Goal: Task Accomplishment & Management: Use online tool/utility

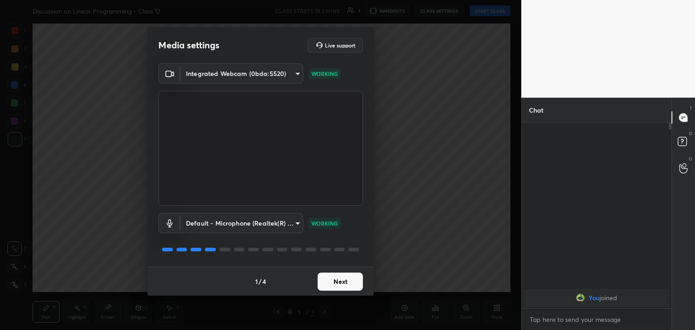
click at [337, 277] on button "Next" at bounding box center [340, 282] width 45 height 18
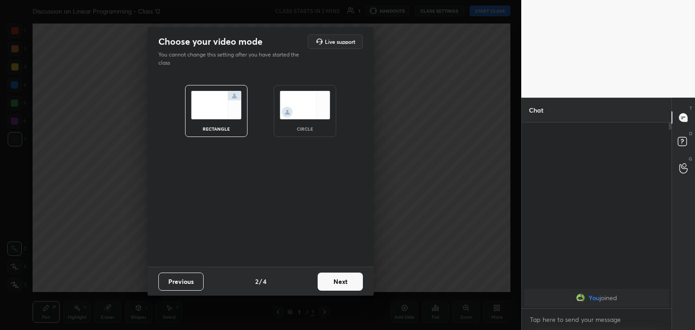
click at [304, 120] on div "circle" at bounding box center [305, 111] width 62 height 52
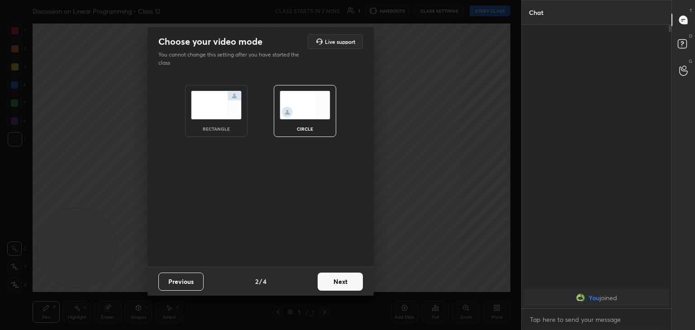
scroll to position [206, 147]
click at [338, 288] on button "Next" at bounding box center [340, 282] width 45 height 18
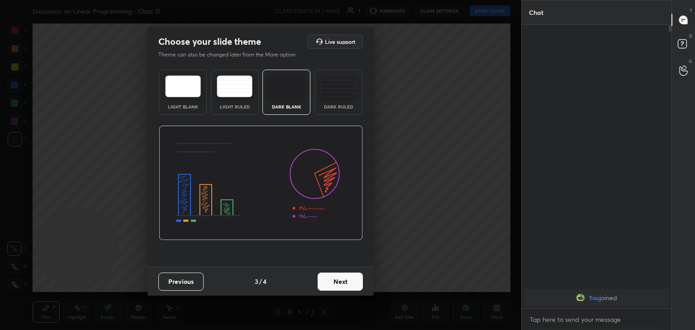
click at [347, 282] on button "Next" at bounding box center [340, 282] width 45 height 18
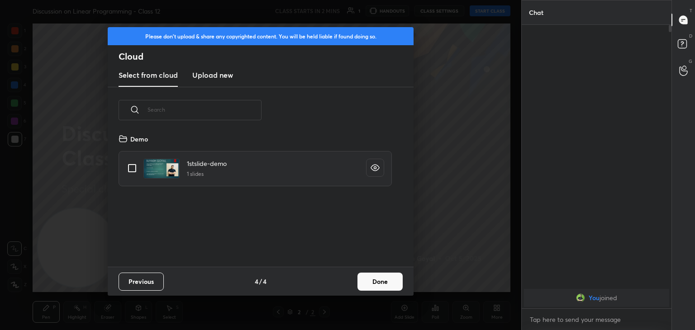
scroll to position [134, 290]
click at [132, 165] on input "grid" at bounding box center [132, 168] width 19 height 19
checkbox input "true"
drag, startPoint x: 379, startPoint y: 280, endPoint x: 367, endPoint y: 278, distance: 11.9
click at [378, 280] on button "Done" at bounding box center [379, 282] width 45 height 18
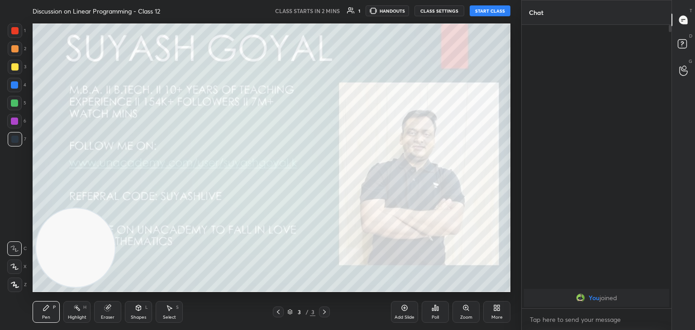
drag, startPoint x: 65, startPoint y: 244, endPoint x: 670, endPoint y: -39, distance: 668.8
click at [670, 0] on html "1 2 3 4 5 6 7 C X Z C X Z E E Erase all H H Discussion on Linear Programming - …" at bounding box center [347, 0] width 695 height 0
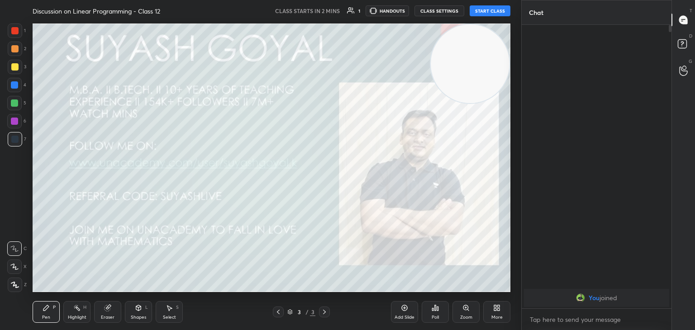
drag, startPoint x: 476, startPoint y: 75, endPoint x: 503, endPoint y: 53, distance: 34.7
click at [503, 53] on video at bounding box center [470, 63] width 79 height 79
drag, startPoint x: 481, startPoint y: 60, endPoint x: 486, endPoint y: 56, distance: 6.4
click at [486, 56] on video at bounding box center [470, 63] width 79 height 79
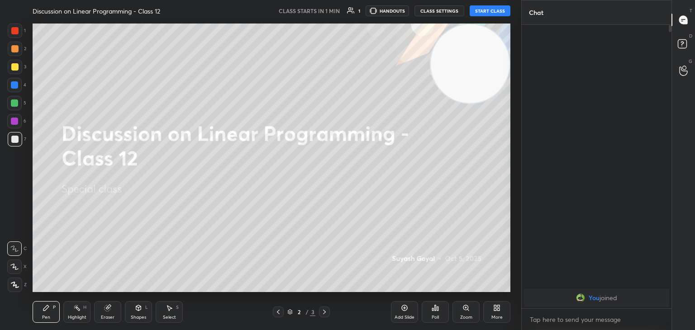
click at [481, 10] on button "START CLASS" at bounding box center [490, 10] width 41 height 11
click at [11, 284] on icon at bounding box center [15, 285] width 8 height 6
click at [81, 312] on div "Highlight H" at bounding box center [76, 312] width 27 height 22
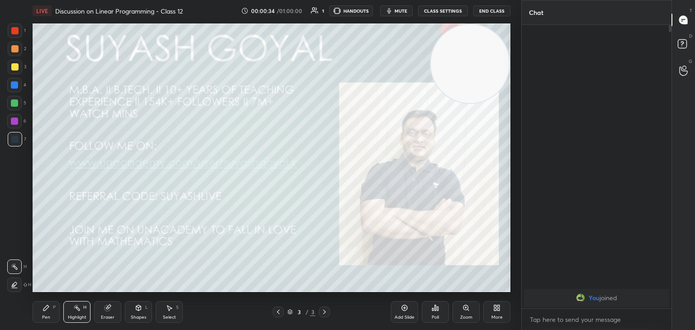
click at [392, 9] on icon "button" at bounding box center [388, 10] width 7 height 7
click at [494, 313] on div "More" at bounding box center [496, 312] width 27 height 22
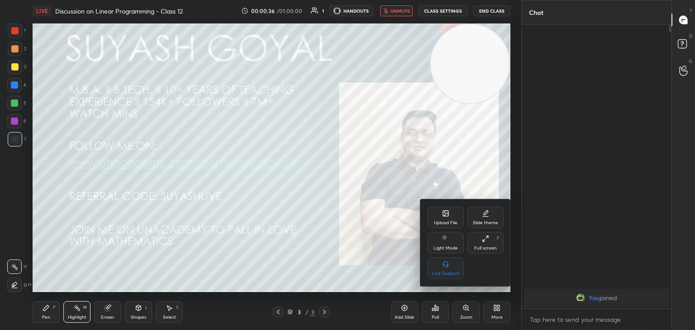
click at [448, 216] on icon at bounding box center [445, 213] width 7 height 7
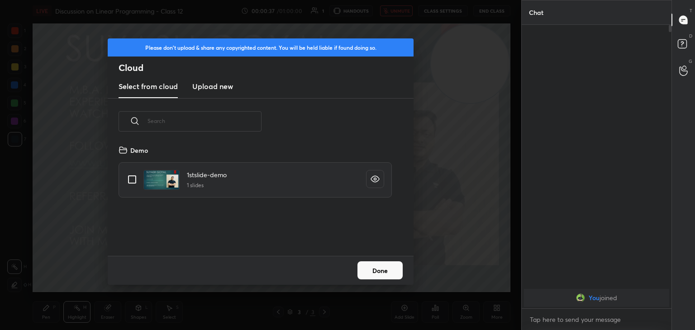
scroll to position [111, 290]
drag, startPoint x: 201, startPoint y: 85, endPoint x: 203, endPoint y: 96, distance: 11.0
click at [201, 85] on h3 "Upload new" at bounding box center [212, 86] width 41 height 11
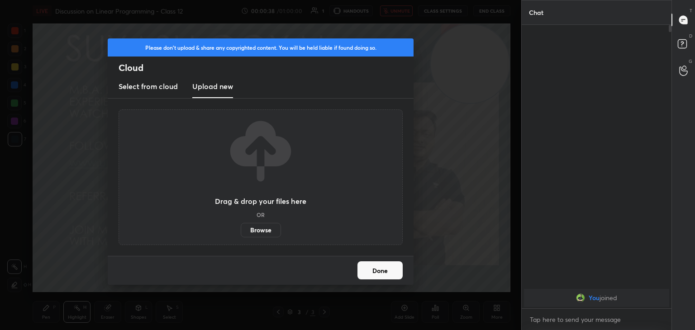
click at [256, 227] on label "Browse" at bounding box center [261, 230] width 40 height 14
click at [241, 227] on input "Browse" at bounding box center [241, 230] width 0 height 14
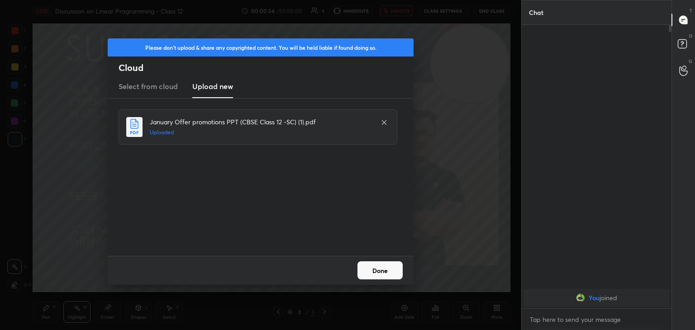
click at [377, 276] on button "Done" at bounding box center [379, 270] width 45 height 18
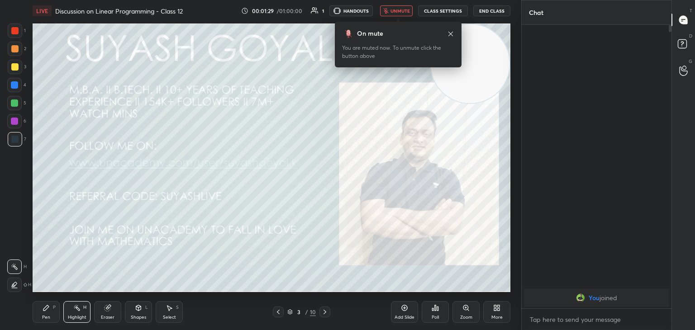
click at [450, 33] on icon at bounding box center [450, 33] width 5 height 5
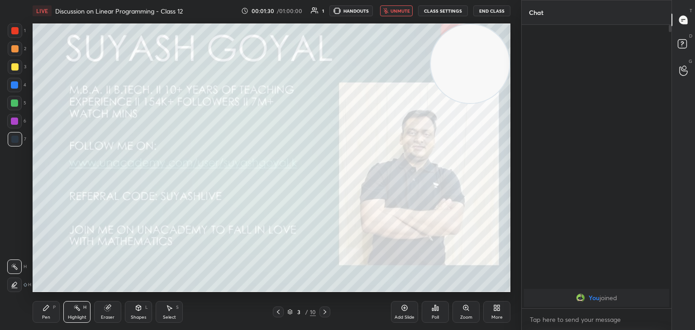
drag, startPoint x: 450, startPoint y: 49, endPoint x: 470, endPoint y: 26, distance: 30.8
click at [472, 28] on video at bounding box center [470, 63] width 79 height 79
click at [485, 14] on button "End Class" at bounding box center [491, 10] width 37 height 11
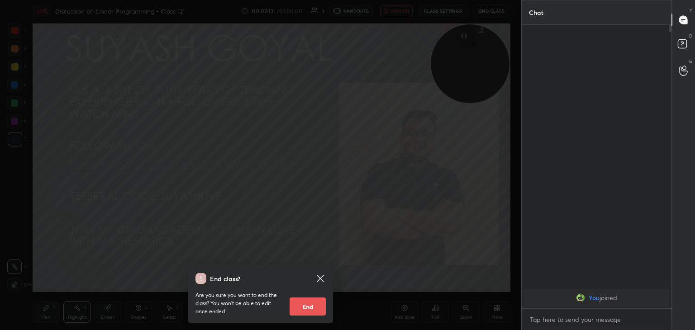
click at [320, 276] on icon at bounding box center [320, 278] width 11 height 11
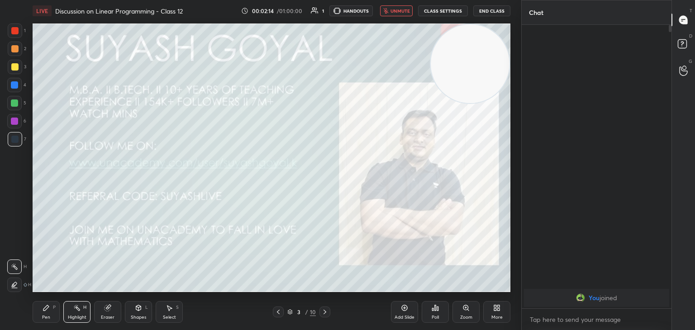
drag, startPoint x: 476, startPoint y: 72, endPoint x: 483, endPoint y: 56, distance: 17.2
click at [485, 54] on video at bounding box center [470, 63] width 79 height 79
click at [473, 50] on video at bounding box center [470, 63] width 79 height 79
drag, startPoint x: 452, startPoint y: 64, endPoint x: 474, endPoint y: 50, distance: 26.2
click at [472, 49] on video at bounding box center [470, 63] width 79 height 79
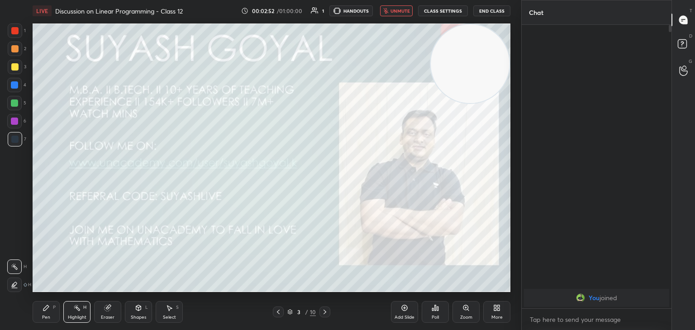
drag, startPoint x: 454, startPoint y: 69, endPoint x: 463, endPoint y: 59, distance: 13.8
click at [464, 54] on video at bounding box center [470, 63] width 79 height 79
drag, startPoint x: 461, startPoint y: 64, endPoint x: 480, endPoint y: 42, distance: 28.6
click at [478, 45] on video at bounding box center [470, 63] width 79 height 79
click at [407, 12] on span "unmute" at bounding box center [399, 11] width 19 height 6
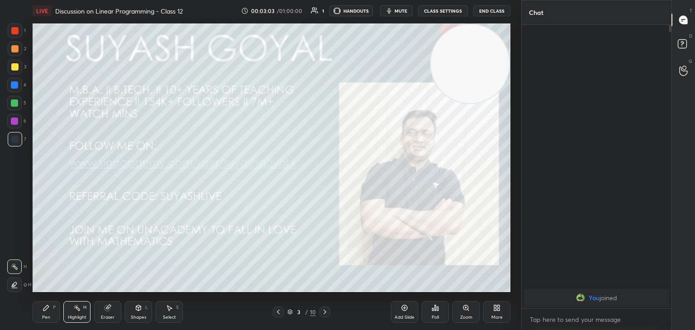
drag, startPoint x: 14, startPoint y: 30, endPoint x: 20, endPoint y: 37, distance: 8.3
click at [13, 30] on div at bounding box center [14, 30] width 7 height 7
click at [290, 309] on icon at bounding box center [289, 311] width 5 height 5
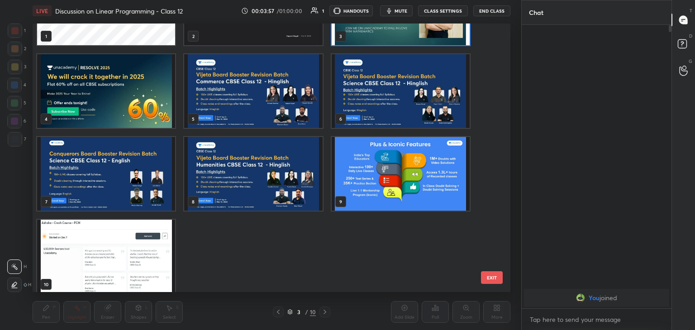
scroll to position [62, 0]
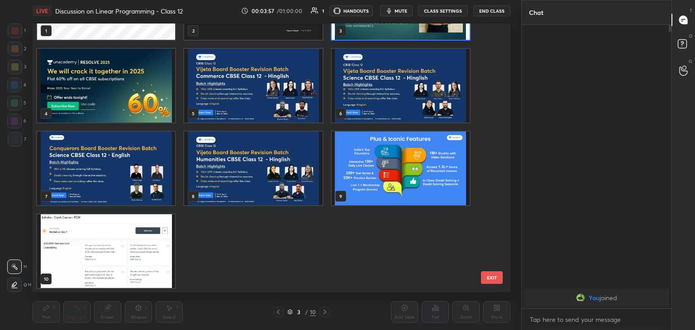
click at [425, 163] on img "grid" at bounding box center [401, 169] width 138 height 74
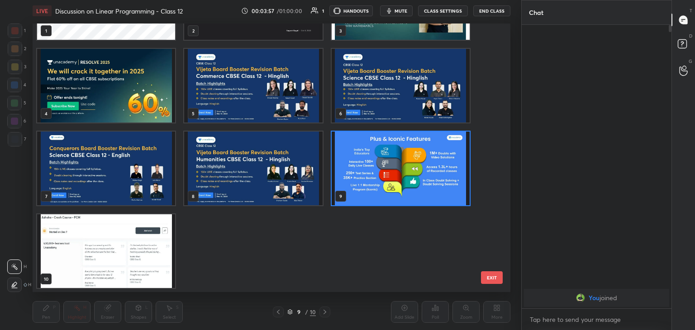
click at [425, 164] on img "grid" at bounding box center [401, 169] width 138 height 74
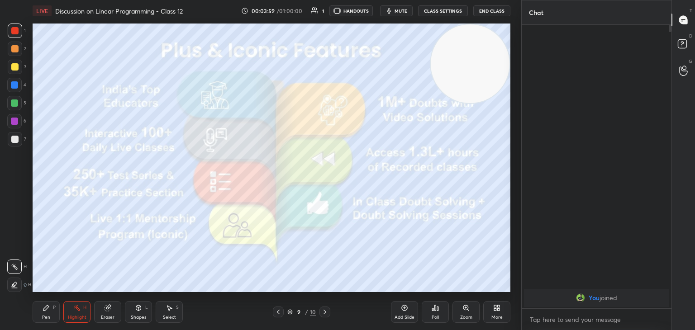
drag, startPoint x: 41, startPoint y: 313, endPoint x: 51, endPoint y: 311, distance: 10.3
click at [41, 312] on div "Pen P" at bounding box center [46, 312] width 27 height 22
click at [18, 71] on div at bounding box center [15, 67] width 14 height 14
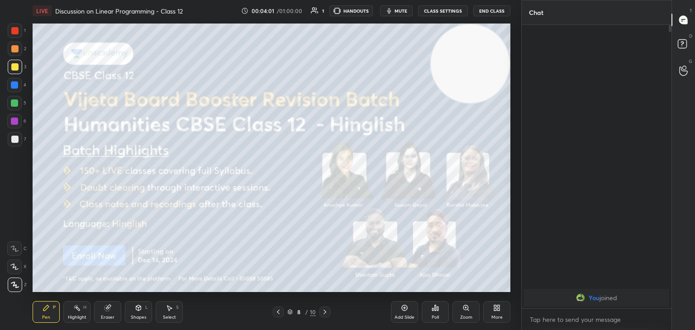
click at [406, 315] on div "Add Slide" at bounding box center [404, 317] width 20 height 5
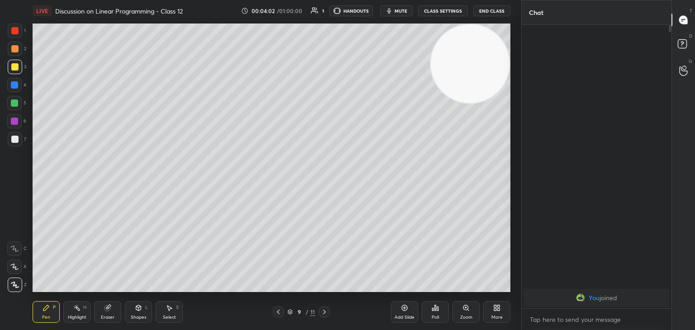
drag, startPoint x: 452, startPoint y: 76, endPoint x: 446, endPoint y: 80, distance: 7.4
click at [457, 71] on video at bounding box center [470, 63] width 79 height 79
click at [18, 139] on div at bounding box center [14, 139] width 7 height 7
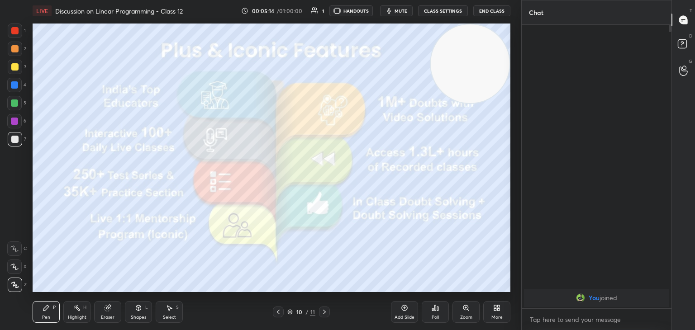
click at [76, 310] on icon at bounding box center [76, 307] width 7 height 7
click at [15, 33] on div at bounding box center [15, 31] width 14 height 14
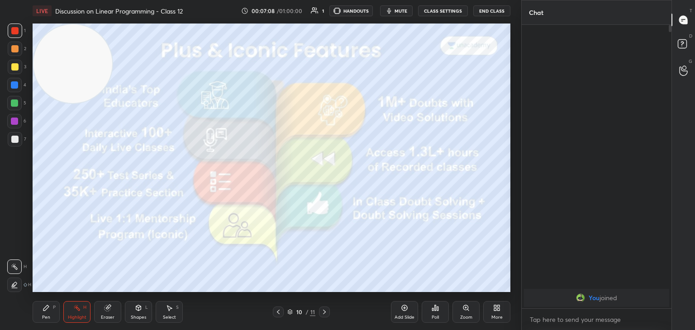
drag, startPoint x: 443, startPoint y: 71, endPoint x: 0, endPoint y: 18, distance: 446.5
click at [0, 18] on div "1 2 3 4 5 6 7 C X Z C X Z E E Erase all H H LIVE Discussion on Linear Programmi…" at bounding box center [257, 165] width 514 height 330
drag, startPoint x: 61, startPoint y: 61, endPoint x: 118, endPoint y: 17, distance: 72.3
click at [76, 36] on video at bounding box center [72, 63] width 79 height 79
drag, startPoint x: 84, startPoint y: 65, endPoint x: 76, endPoint y: 41, distance: 24.9
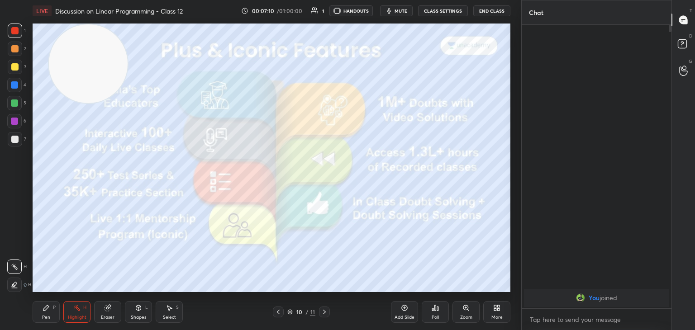
click at [60, 45] on video at bounding box center [88, 63] width 79 height 79
click at [411, 11] on button "mute" at bounding box center [396, 10] width 33 height 11
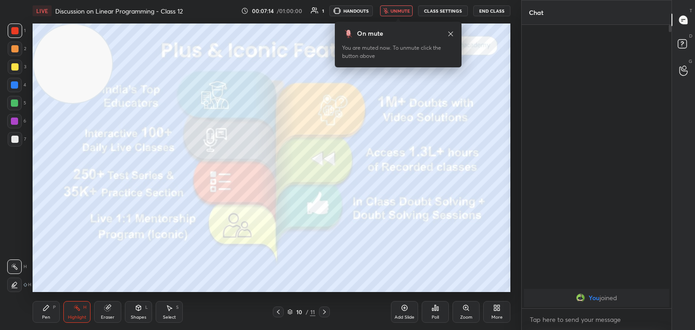
click at [408, 13] on span "unmute" at bounding box center [399, 11] width 19 height 6
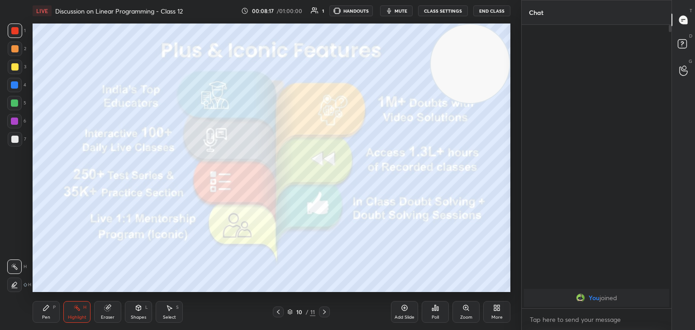
drag, startPoint x: 88, startPoint y: 75, endPoint x: 532, endPoint y: 11, distance: 448.7
click at [533, 10] on div "1 2 3 4 5 6 7 C X Z C X Z E E Erase all H H LIVE Discussion on Linear Programmi…" at bounding box center [347, 165] width 695 height 330
drag, startPoint x: 450, startPoint y: 61, endPoint x: 481, endPoint y: 53, distance: 32.1
click at [486, 49] on video at bounding box center [470, 63] width 79 height 79
drag, startPoint x: 474, startPoint y: 61, endPoint x: 484, endPoint y: 57, distance: 11.3
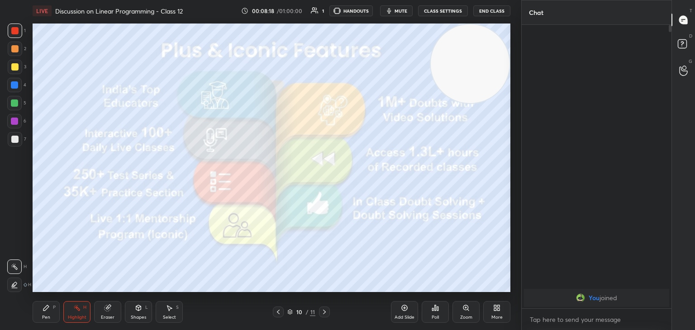
click at [487, 56] on video at bounding box center [470, 63] width 79 height 79
drag, startPoint x: 469, startPoint y: 67, endPoint x: 490, endPoint y: 56, distance: 24.5
click at [490, 56] on video at bounding box center [468, 65] width 79 height 79
drag, startPoint x: 478, startPoint y: 66, endPoint x: 483, endPoint y: 67, distance: 5.4
click at [489, 62] on video at bounding box center [470, 63] width 79 height 79
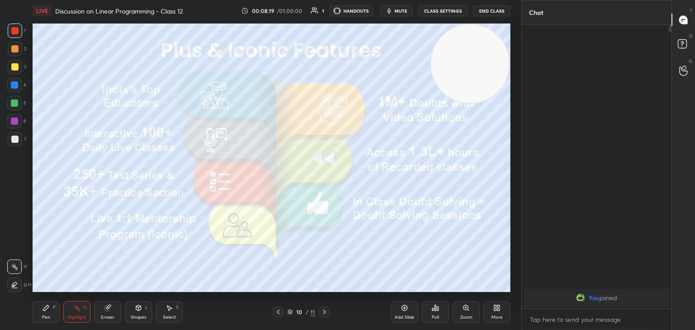
drag, startPoint x: 475, startPoint y: 71, endPoint x: 489, endPoint y: 63, distance: 15.4
click at [502, 59] on video at bounding box center [470, 63] width 79 height 79
drag, startPoint x: 481, startPoint y: 68, endPoint x: 509, endPoint y: 56, distance: 30.4
click at [510, 56] on div "Setting up your live class Poll for secs No correct answer Start poll" at bounding box center [271, 158] width 485 height 272
drag, startPoint x: 478, startPoint y: 72, endPoint x: 484, endPoint y: 73, distance: 6.8
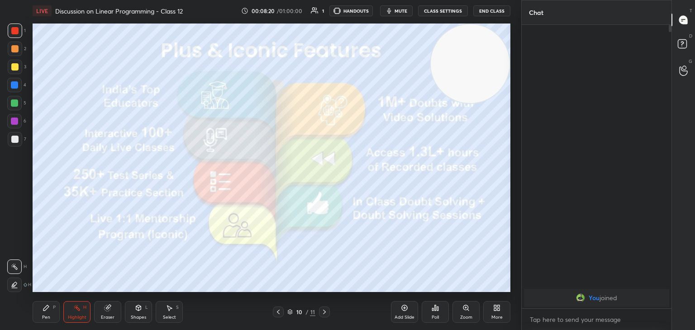
click at [499, 65] on video at bounding box center [470, 63] width 79 height 79
drag, startPoint x: 470, startPoint y: 74, endPoint x: 479, endPoint y: 68, distance: 10.9
click at [483, 66] on video at bounding box center [470, 63] width 79 height 79
drag, startPoint x: 471, startPoint y: 73, endPoint x: 484, endPoint y: 69, distance: 13.9
click at [485, 66] on video at bounding box center [470, 63] width 79 height 79
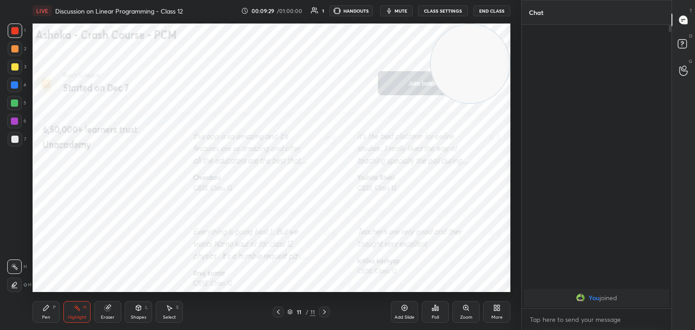
drag, startPoint x: 474, startPoint y: 78, endPoint x: 438, endPoint y: 82, distance: 35.9
click at [499, 61] on video at bounding box center [470, 63] width 79 height 79
click at [402, 314] on div "Add Slide" at bounding box center [404, 312] width 27 height 22
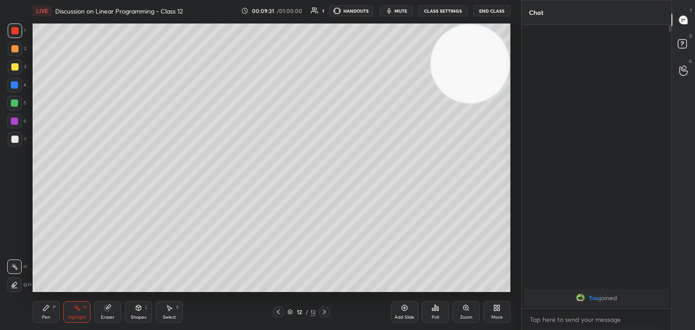
drag, startPoint x: 458, startPoint y: 47, endPoint x: 475, endPoint y: 33, distance: 22.1
click at [468, 38] on video at bounding box center [470, 63] width 79 height 79
click at [402, 9] on span "mute" at bounding box center [400, 11] width 13 height 6
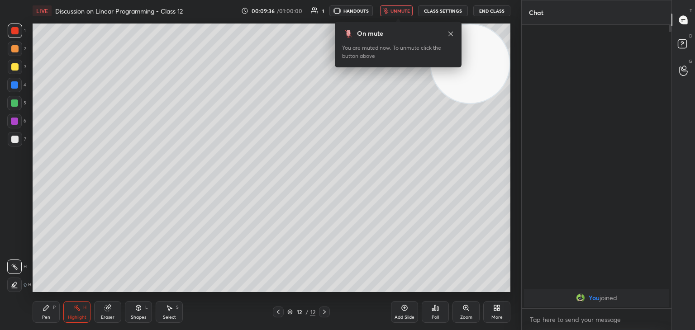
drag, startPoint x: 468, startPoint y: 59, endPoint x: 476, endPoint y: 41, distance: 19.8
click at [480, 44] on video at bounding box center [470, 63] width 79 height 79
click at [454, 34] on div "On mute You are muted now. To unmute click the button above" at bounding box center [398, 45] width 127 height 46
click at [451, 35] on icon at bounding box center [450, 33] width 7 height 7
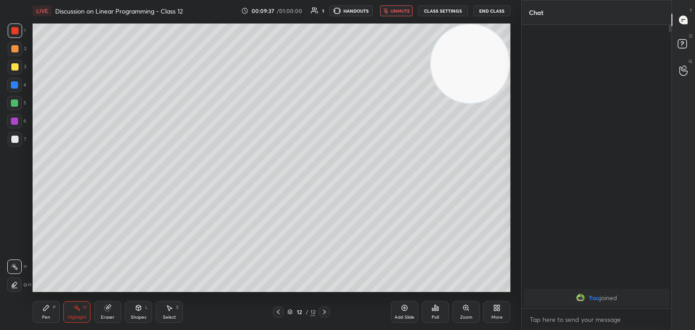
drag, startPoint x: 465, startPoint y: 47, endPoint x: 456, endPoint y: 41, distance: 10.4
click at [475, 38] on video at bounding box center [470, 63] width 79 height 79
drag, startPoint x: 462, startPoint y: 45, endPoint x: 475, endPoint y: 30, distance: 19.6
click at [469, 36] on video at bounding box center [470, 63] width 79 height 79
click at [402, 9] on span "unmute" at bounding box center [399, 11] width 19 height 6
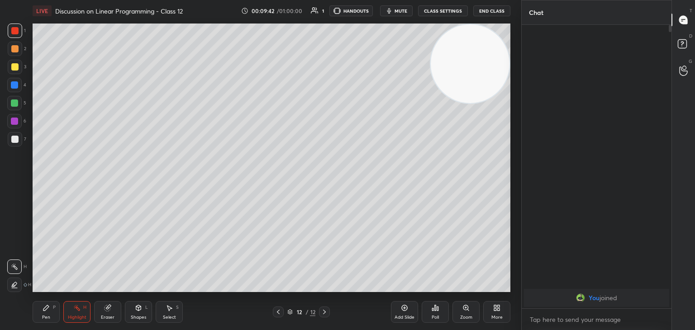
drag, startPoint x: 471, startPoint y: 51, endPoint x: 479, endPoint y: 52, distance: 8.2
click at [484, 41] on video at bounding box center [470, 63] width 79 height 79
click at [0, 214] on div "1 2 3 4 5 6 7 C X Z C X Z E E Erase all H H" at bounding box center [14, 158] width 29 height 269
click at [465, 69] on video at bounding box center [470, 63] width 79 height 79
click at [47, 314] on div "Pen P" at bounding box center [46, 312] width 27 height 22
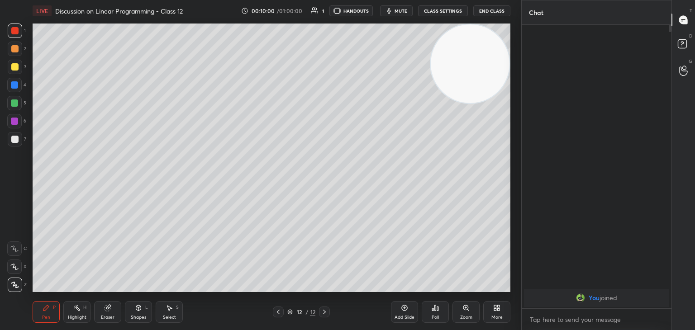
click at [12, 142] on div at bounding box center [14, 139] width 7 height 7
click at [386, 10] on button "mute" at bounding box center [396, 10] width 33 height 11
click at [399, 9] on span "unmute" at bounding box center [399, 11] width 19 height 6
click at [475, 42] on video at bounding box center [470, 63] width 79 height 79
click at [74, 309] on icon at bounding box center [76, 307] width 7 height 7
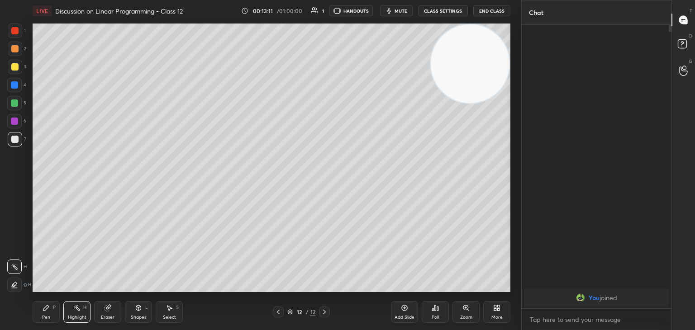
click at [324, 297] on div "LIVE Discussion on Linear Programming - Class 12 00:13:11 / 01:00:00 1 HANDOUTS…" at bounding box center [271, 165] width 485 height 330
click at [53, 308] on div "P" at bounding box center [54, 307] width 3 height 5
drag, startPoint x: 75, startPoint y: 297, endPoint x: 78, endPoint y: 312, distance: 14.8
click at [75, 299] on div "Pen P Highlight H Eraser Shapes L Select S 12 / 12 Add Slide Poll Zoom More" at bounding box center [272, 312] width 478 height 36
drag, startPoint x: 78, startPoint y: 312, endPoint x: 82, endPoint y: 300, distance: 12.2
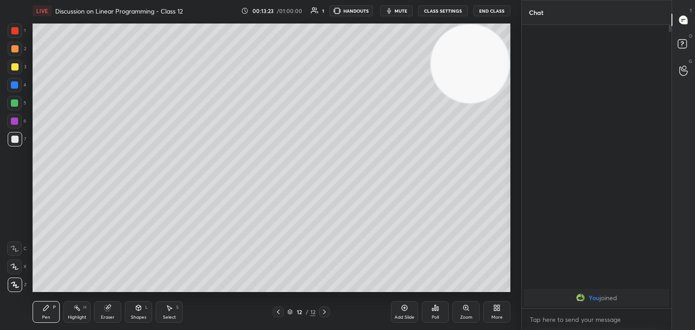
click at [77, 312] on div "Highlight H" at bounding box center [76, 312] width 27 height 22
click at [52, 312] on div "Pen P" at bounding box center [46, 312] width 27 height 22
click at [408, 312] on div "Add Slide" at bounding box center [404, 312] width 27 height 22
drag, startPoint x: 494, startPoint y: 73, endPoint x: 500, endPoint y: 69, distance: 7.2
click at [504, 68] on video at bounding box center [470, 63] width 79 height 79
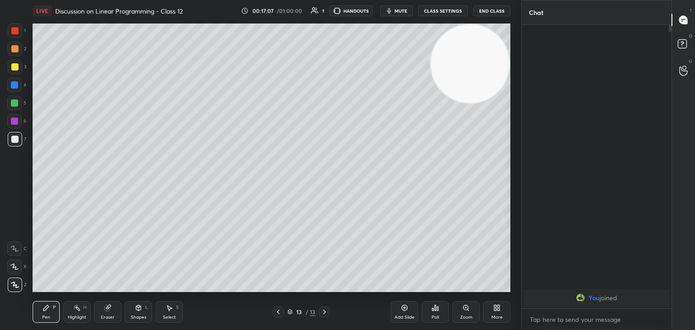
drag, startPoint x: 75, startPoint y: 316, endPoint x: 88, endPoint y: 299, distance: 21.9
click at [75, 315] on div "Highlight" at bounding box center [77, 317] width 19 height 5
click at [62, 308] on div "Pen P Highlight H Eraser Shapes L Select S" at bounding box center [122, 312] width 179 height 22
click at [42, 313] on div "Pen P" at bounding box center [46, 312] width 27 height 22
click at [473, 50] on video at bounding box center [470, 63] width 79 height 79
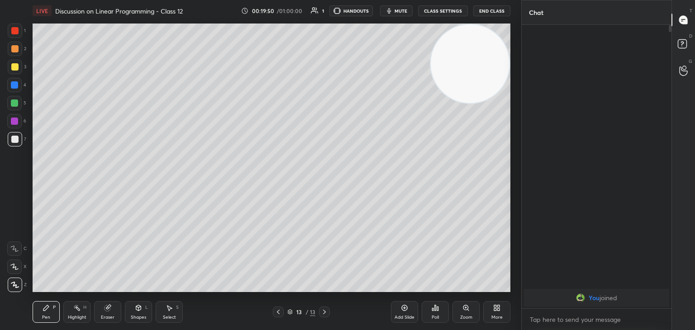
click at [393, 12] on icon "button" at bounding box center [388, 10] width 7 height 7
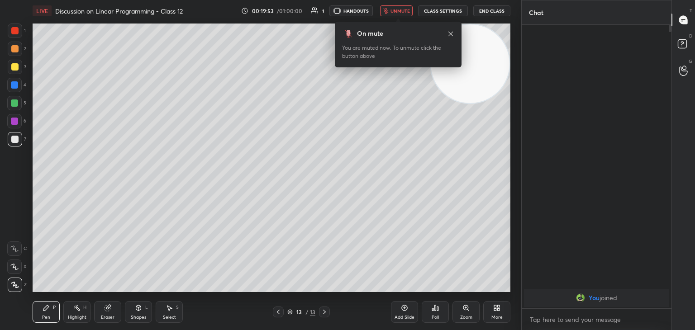
click at [399, 12] on span "unmute" at bounding box center [399, 11] width 19 height 6
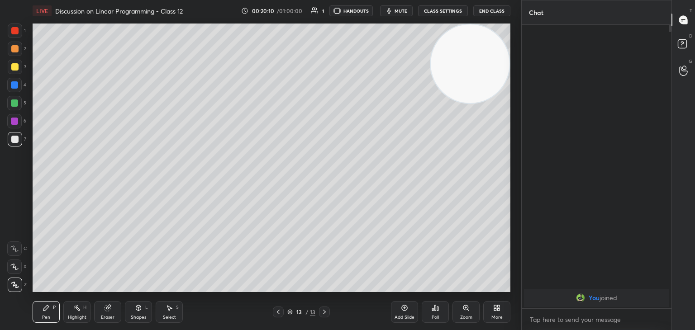
click at [501, 11] on button "End Class" at bounding box center [491, 10] width 37 height 11
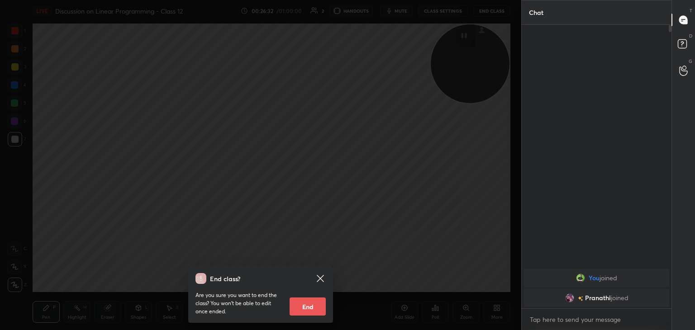
click at [320, 275] on icon at bounding box center [320, 278] width 11 height 11
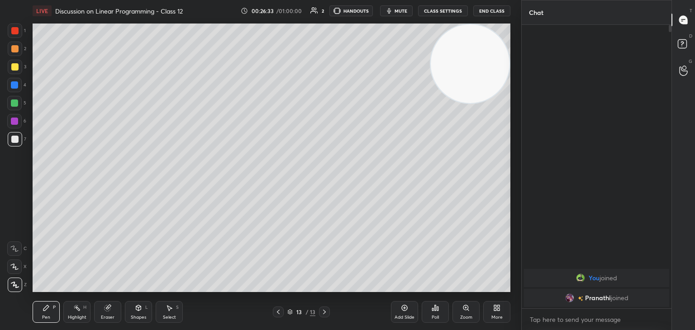
click at [463, 71] on video at bounding box center [470, 63] width 79 height 79
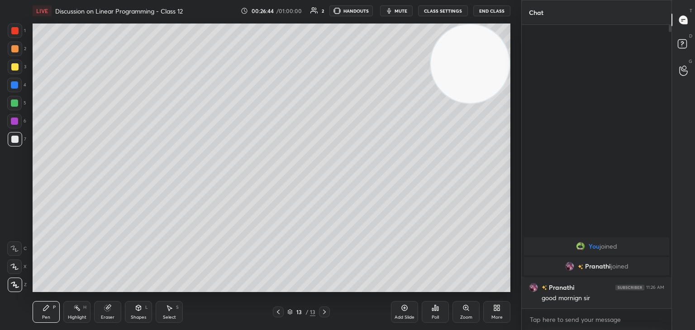
drag, startPoint x: 487, startPoint y: 62, endPoint x: 501, endPoint y: 51, distance: 17.8
click at [501, 51] on video at bounding box center [470, 63] width 79 height 79
click at [398, 311] on div "Add Slide" at bounding box center [404, 312] width 27 height 22
click at [473, 77] on video at bounding box center [470, 63] width 79 height 79
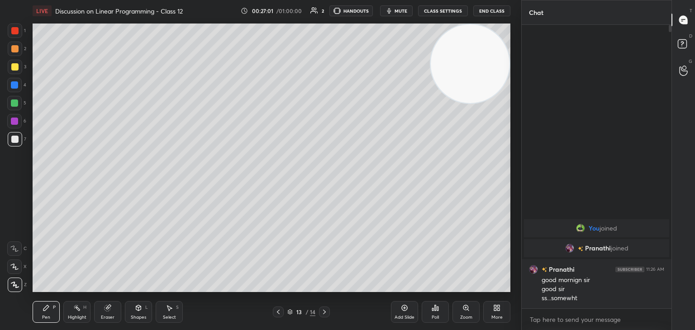
click at [81, 299] on div "Pen P Highlight H Eraser Shapes L Select S 13 / 14 Add Slide Poll Zoom More" at bounding box center [272, 312] width 478 height 36
click at [72, 312] on div "Highlight H" at bounding box center [76, 312] width 27 height 22
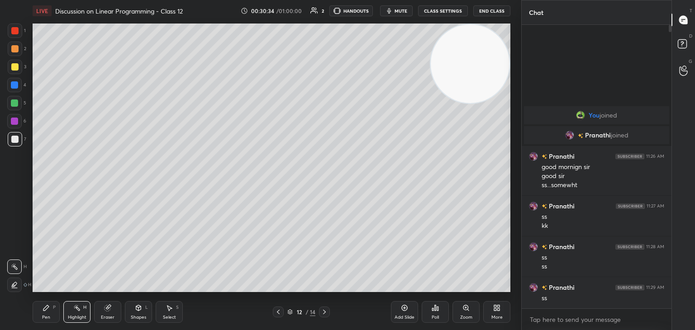
click at [43, 315] on div "Pen P" at bounding box center [46, 312] width 27 height 22
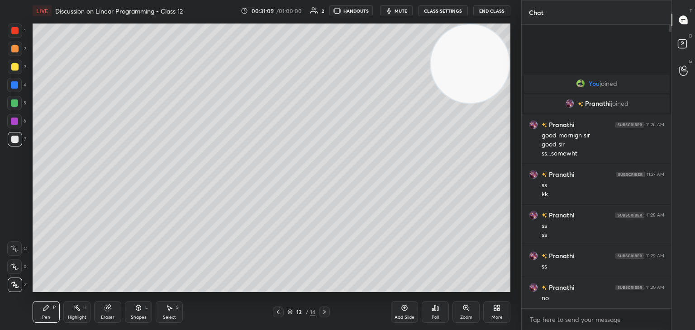
click at [74, 317] on div "Highlight" at bounding box center [77, 317] width 19 height 5
click at [47, 312] on div "Pen P" at bounding box center [46, 312] width 27 height 22
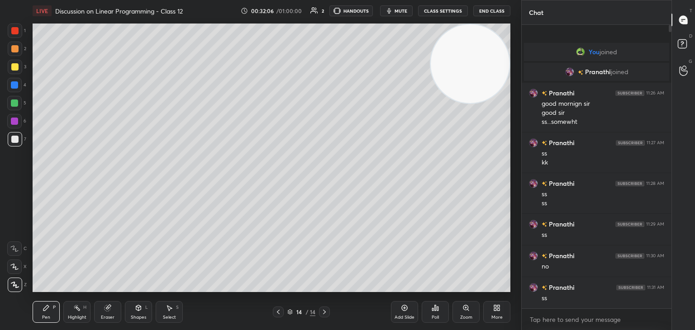
click at [402, 310] on icon at bounding box center [405, 308] width 6 height 6
drag, startPoint x: 0, startPoint y: 212, endPoint x: 30, endPoint y: 193, distance: 35.6
click at [0, 212] on div "1 2 3 4 5 6 7 C X Z C X Z E E Erase all H H" at bounding box center [14, 158] width 29 height 269
click at [16, 67] on div at bounding box center [14, 66] width 7 height 7
click at [399, 6] on div "LIVE Discussion on Linear Programming - Class 12 00:33:36 / 01:00:00 2 HANDOUTS…" at bounding box center [272, 11] width 478 height 22
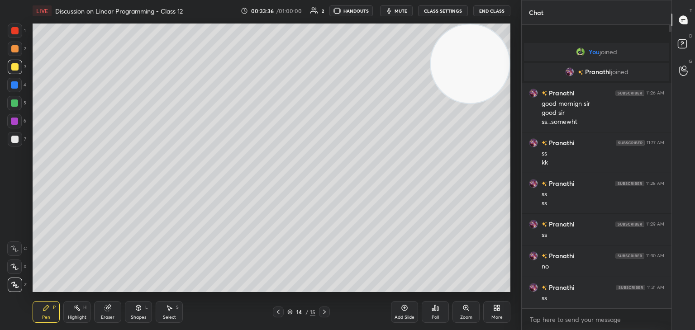
click at [398, 13] on span "mute" at bounding box center [400, 11] width 13 height 6
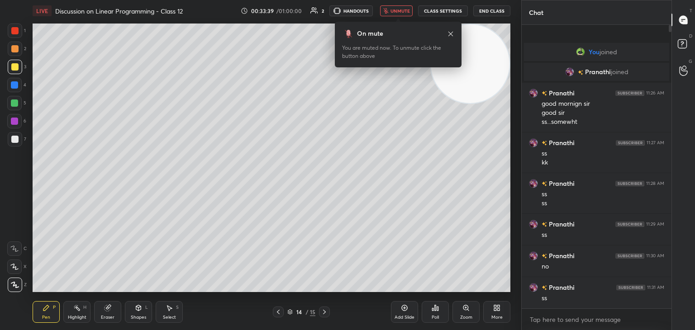
click at [392, 9] on button "unmute" at bounding box center [396, 10] width 33 height 11
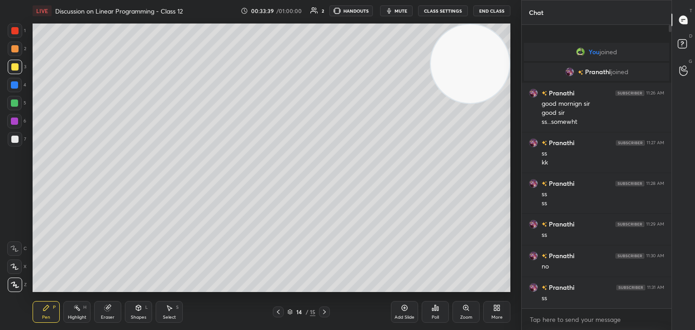
drag, startPoint x: 490, startPoint y: 51, endPoint x: 495, endPoint y: 44, distance: 8.4
click at [494, 44] on video at bounding box center [470, 63] width 79 height 79
click at [13, 103] on div at bounding box center [14, 103] width 7 height 7
click at [166, 313] on div "Select S" at bounding box center [169, 312] width 27 height 22
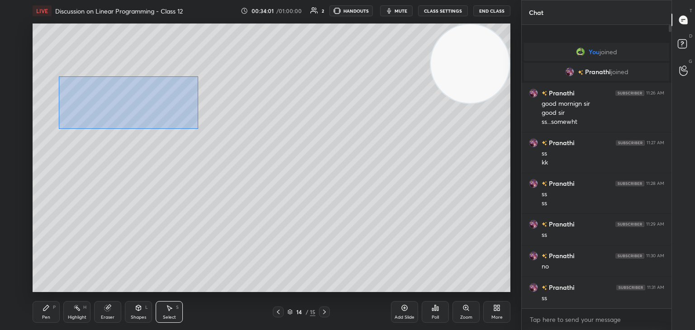
drag, startPoint x: 59, startPoint y: 75, endPoint x: 167, endPoint y: 123, distance: 118.5
click at [197, 129] on div "0 ° Undo Copy Duplicate Duplicate to new slide Delete" at bounding box center [272, 158] width 478 height 269
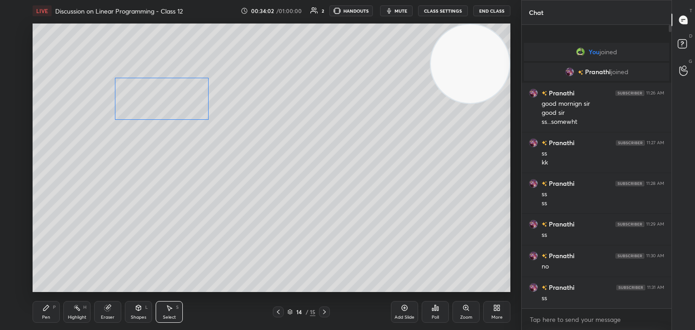
drag, startPoint x: 133, startPoint y: 103, endPoint x: 78, endPoint y: 197, distance: 109.7
click at [155, 104] on div "0 ° Undo Copy Duplicate Duplicate to new slide Delete" at bounding box center [272, 158] width 478 height 269
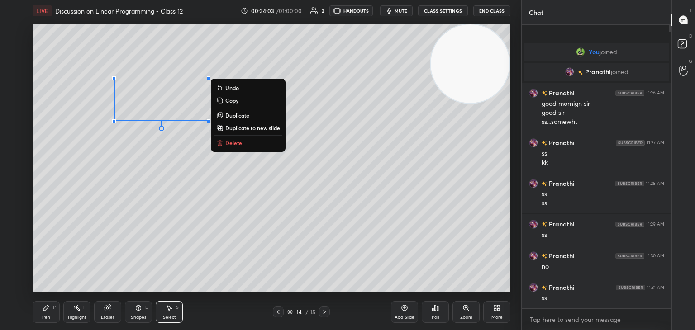
drag, startPoint x: 47, startPoint y: 314, endPoint x: 51, endPoint y: 302, distance: 12.3
click at [47, 313] on div "Pen P" at bounding box center [46, 312] width 27 height 22
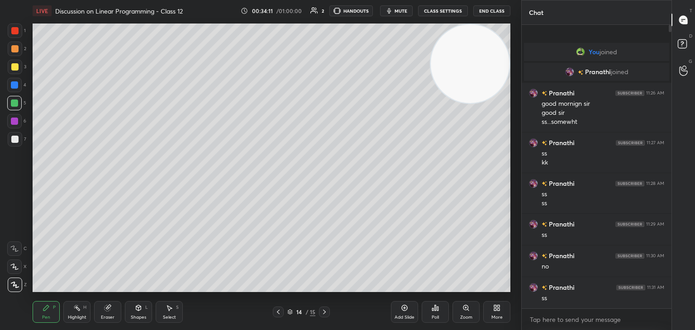
drag, startPoint x: 17, startPoint y: 50, endPoint x: 27, endPoint y: 51, distance: 10.5
click at [18, 50] on div at bounding box center [14, 48] width 7 height 7
drag, startPoint x: 15, startPoint y: 31, endPoint x: 27, endPoint y: 38, distance: 13.6
click at [17, 33] on div at bounding box center [14, 30] width 7 height 7
click at [79, 317] on div "Highlight" at bounding box center [77, 317] width 19 height 5
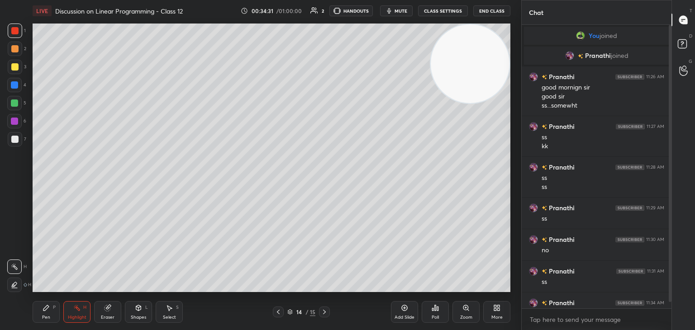
scroll to position [15, 0]
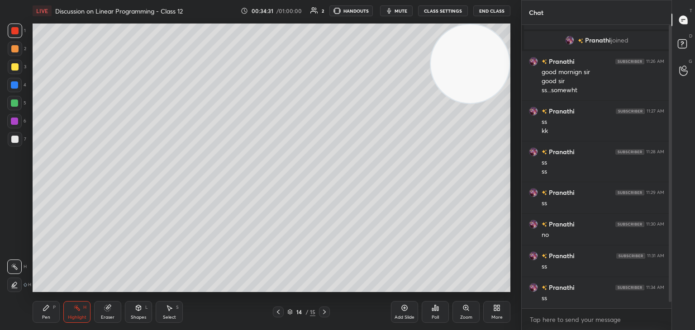
click at [670, 223] on div at bounding box center [670, 163] width 3 height 277
click at [14, 119] on div at bounding box center [14, 121] width 7 height 7
drag, startPoint x: 14, startPoint y: 105, endPoint x: 25, endPoint y: 109, distance: 11.4
click at [14, 105] on div at bounding box center [14, 103] width 7 height 7
drag, startPoint x: 54, startPoint y: 309, endPoint x: 65, endPoint y: 295, distance: 17.8
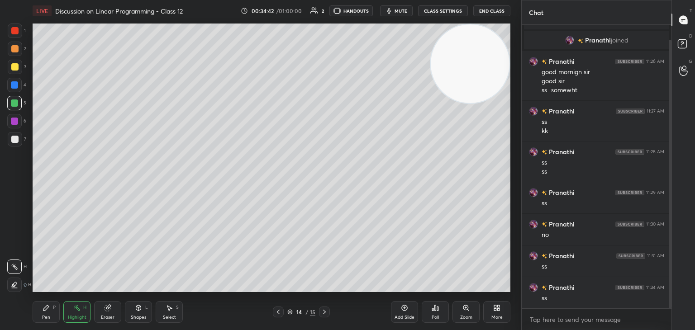
click at [55, 308] on div "P" at bounding box center [54, 307] width 3 height 5
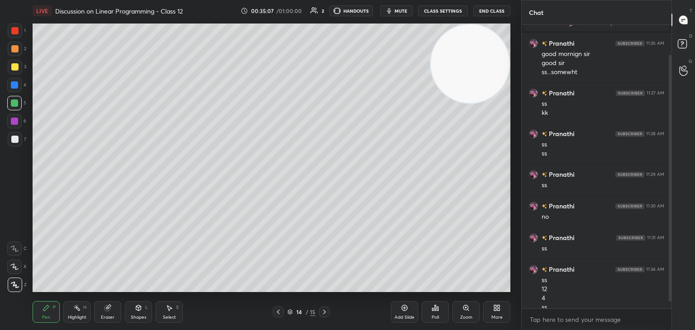
scroll to position [43, 0]
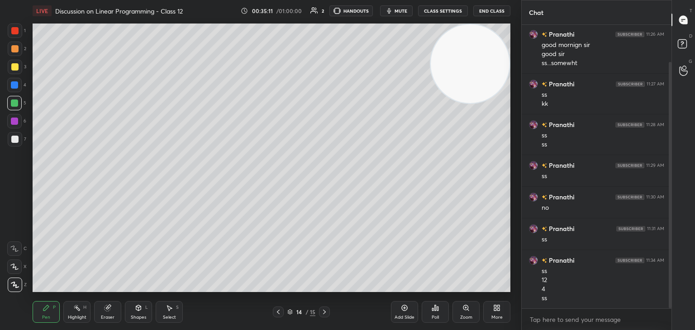
click at [138, 315] on div "Shapes" at bounding box center [138, 317] width 15 height 5
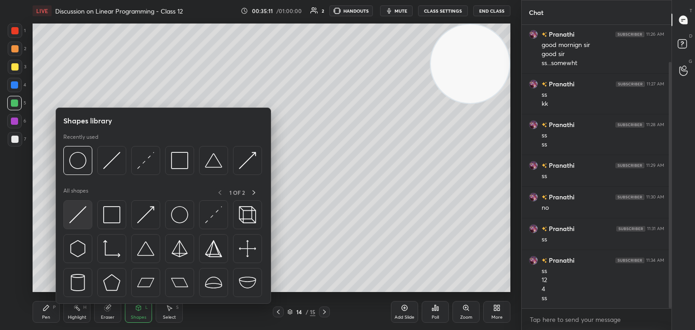
click at [85, 216] on img at bounding box center [77, 214] width 17 height 17
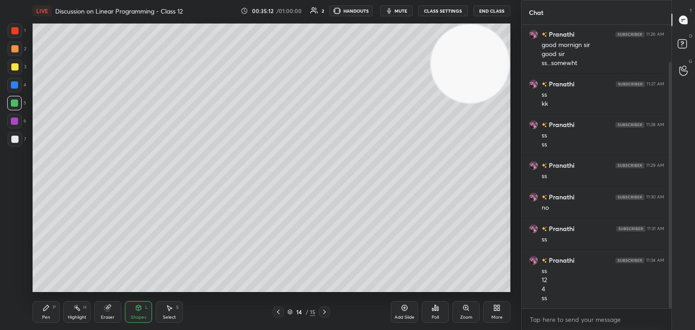
click at [415, 314] on div "Add Slide" at bounding box center [404, 312] width 27 height 22
drag, startPoint x: 17, startPoint y: 66, endPoint x: 32, endPoint y: 69, distance: 14.7
click at [17, 67] on div at bounding box center [14, 66] width 7 height 7
click at [53, 315] on div "Pen P" at bounding box center [46, 312] width 27 height 22
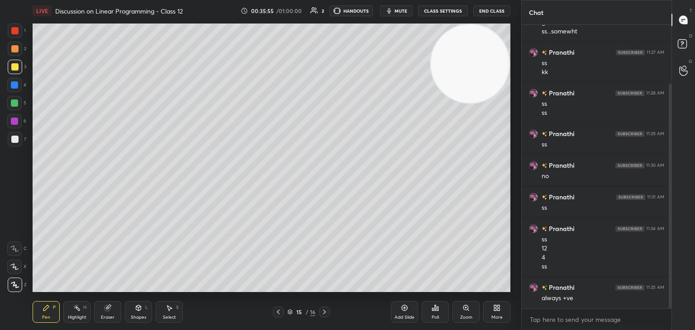
click at [16, 104] on div at bounding box center [14, 103] width 7 height 7
click at [141, 313] on div "Shapes L" at bounding box center [138, 312] width 27 height 22
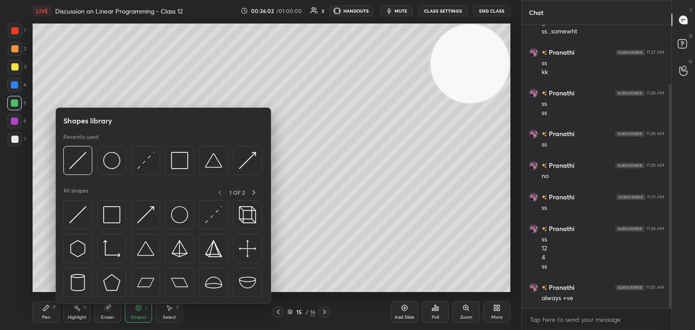
drag, startPoint x: 1, startPoint y: 205, endPoint x: 29, endPoint y: 177, distance: 39.3
click at [0, 205] on div "1 2 3 4 5 6 7 C X Z C X Z E E Erase all H H" at bounding box center [14, 158] width 29 height 269
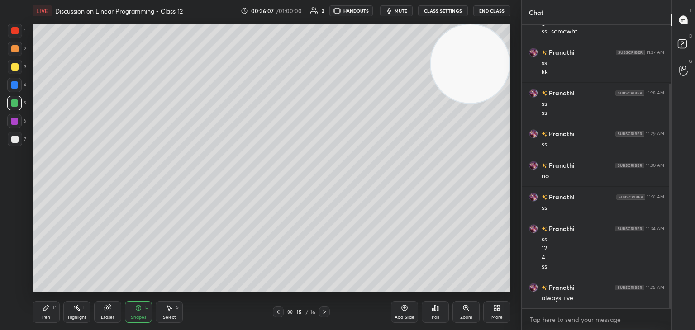
click at [14, 34] on div at bounding box center [14, 30] width 7 height 7
drag, startPoint x: 73, startPoint y: 311, endPoint x: 72, endPoint y: 315, distance: 4.6
click at [72, 315] on div "Highlight H" at bounding box center [76, 312] width 27 height 22
click at [50, 317] on div "Pen P" at bounding box center [46, 312] width 27 height 22
click at [16, 66] on div at bounding box center [14, 66] width 7 height 7
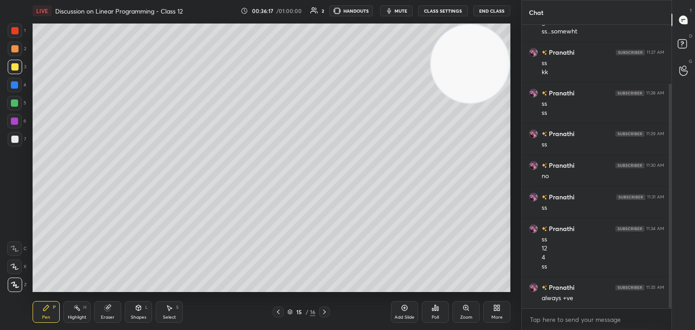
click at [16, 140] on div at bounding box center [14, 139] width 7 height 7
click at [75, 308] on icon at bounding box center [76, 307] width 7 height 7
click at [221, 0] on html "1 2 3 4 5 6 7 C X Z C X Z E E Erase all H H LIVE Discussion on Linear Programmi…" at bounding box center [347, 0] width 695 height 0
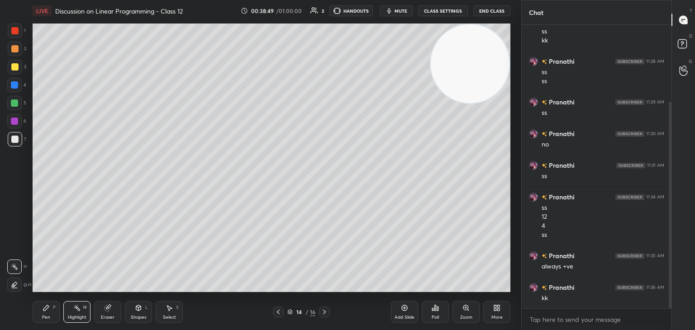
click at [46, 317] on div "Pen" at bounding box center [46, 317] width 8 height 5
click at [12, 69] on div at bounding box center [14, 66] width 7 height 7
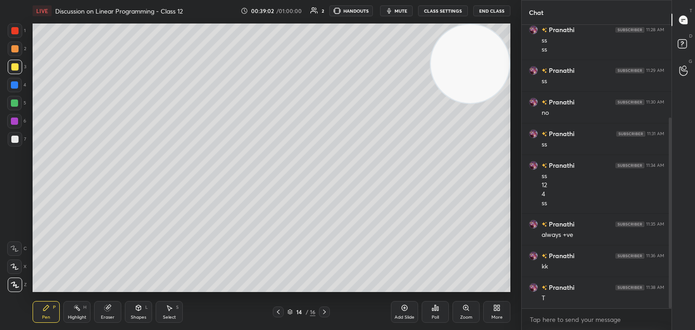
click at [14, 102] on div at bounding box center [14, 103] width 7 height 7
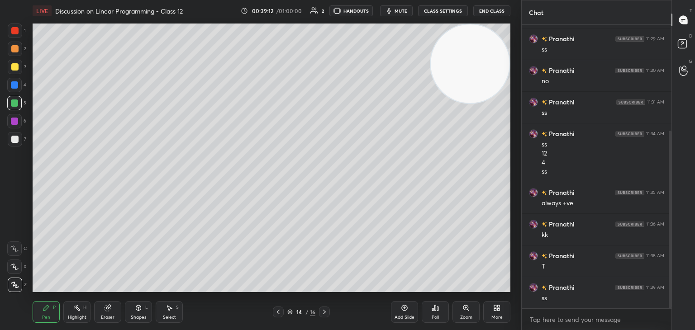
drag, startPoint x: 14, startPoint y: 69, endPoint x: 24, endPoint y: 89, distance: 22.3
click at [13, 69] on div at bounding box center [14, 66] width 7 height 7
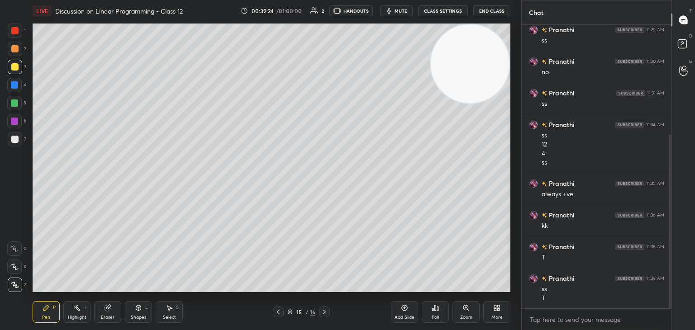
click at [13, 31] on div at bounding box center [14, 30] width 7 height 7
click at [84, 316] on div "Highlight" at bounding box center [77, 317] width 19 height 5
click at [140, 309] on icon at bounding box center [138, 307] width 5 height 5
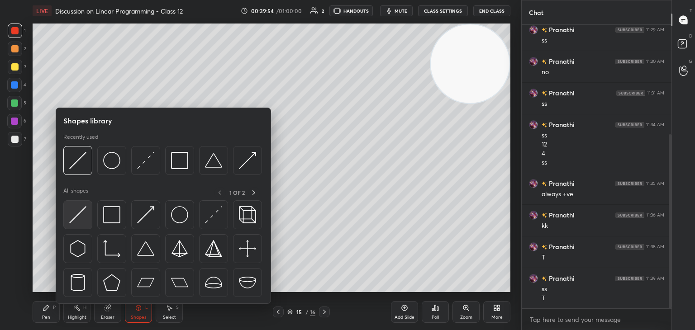
click at [78, 214] on img at bounding box center [77, 214] width 17 height 17
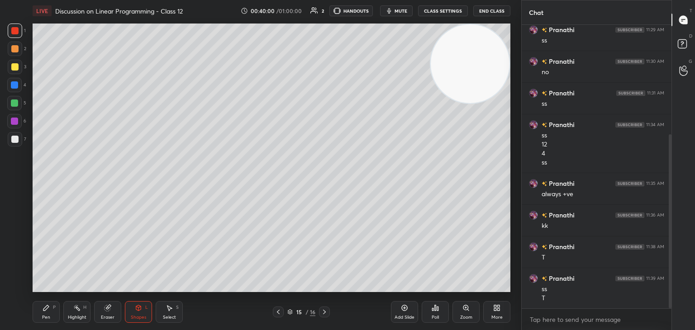
click at [14, 87] on div at bounding box center [14, 84] width 7 height 7
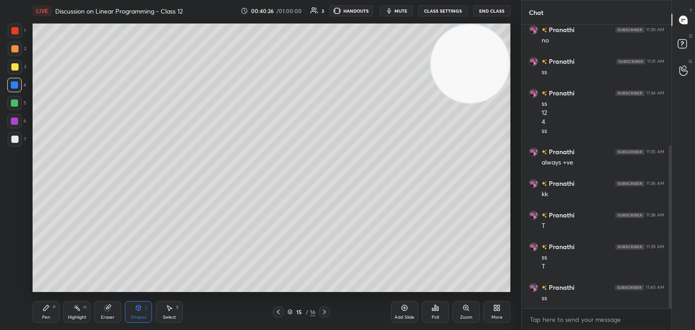
scroll to position [219, 0]
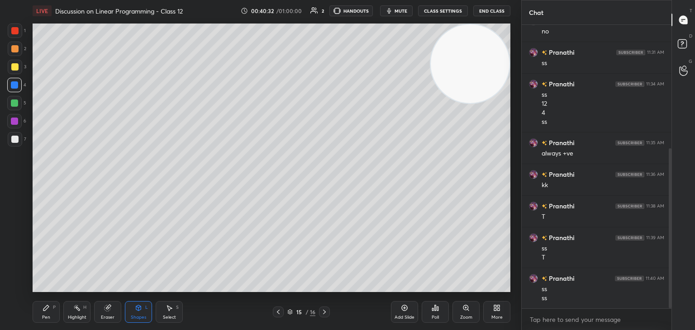
click at [52, 313] on div "Pen P" at bounding box center [46, 312] width 27 height 22
click at [83, 312] on div "Highlight H" at bounding box center [76, 312] width 27 height 22
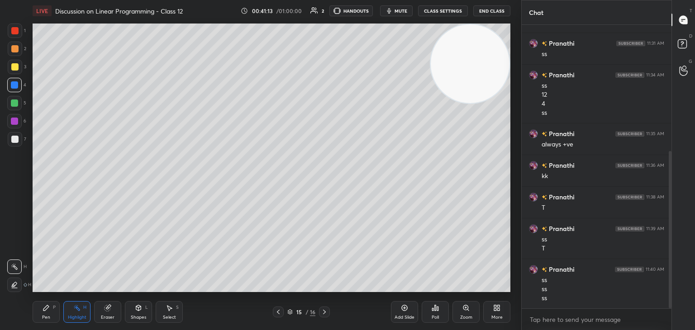
click at [43, 304] on div "Pen P" at bounding box center [46, 312] width 27 height 22
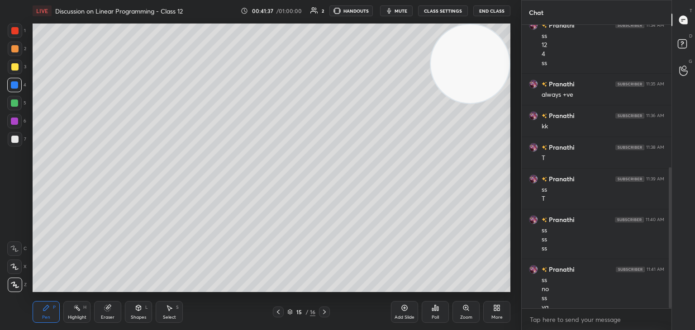
scroll to position [287, 0]
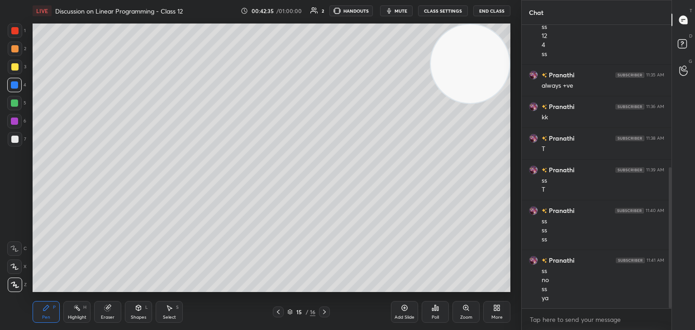
click at [15, 63] on div at bounding box center [15, 67] width 14 height 14
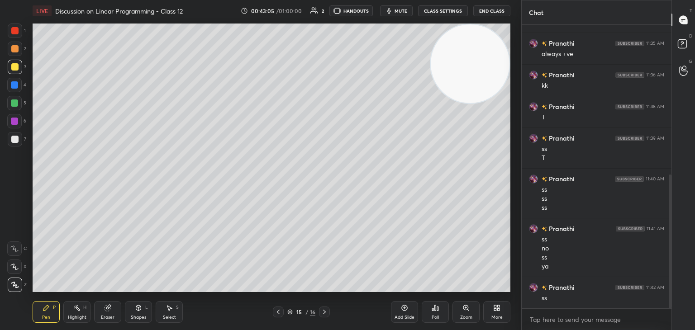
click at [81, 312] on div "Highlight H" at bounding box center [76, 312] width 27 height 22
click at [12, 136] on div at bounding box center [14, 139] width 7 height 7
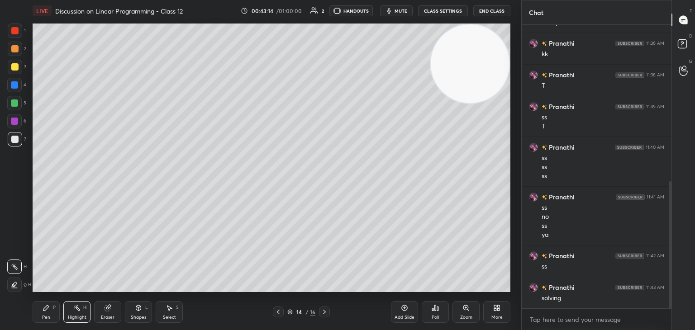
click at [53, 302] on div "Pen P" at bounding box center [46, 312] width 27 height 22
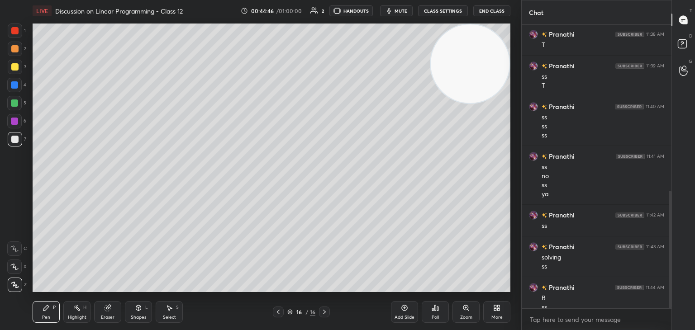
scroll to position [400, 0]
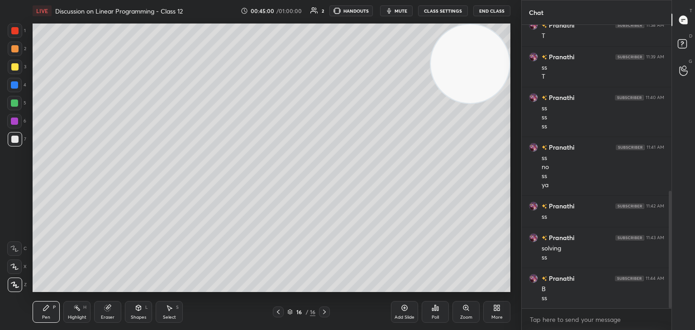
drag, startPoint x: 0, startPoint y: 181, endPoint x: 12, endPoint y: 180, distance: 11.8
click at [2, 181] on div "1 2 3 4 5 6 7 C X Z C X Z E E Erase all H H" at bounding box center [14, 158] width 29 height 269
click at [480, 60] on video at bounding box center [470, 63] width 79 height 79
click at [401, 311] on icon at bounding box center [404, 307] width 7 height 7
drag, startPoint x: 401, startPoint y: 5, endPoint x: 404, endPoint y: 17, distance: 12.1
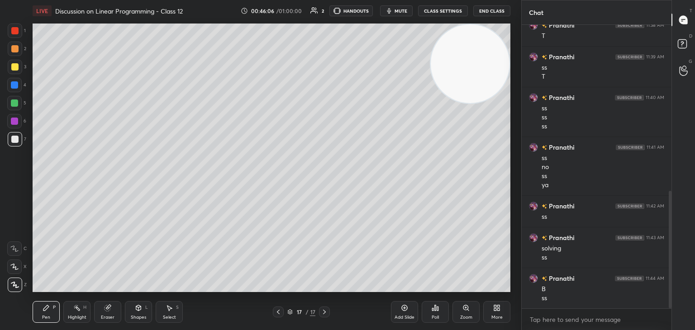
click at [400, 7] on button "mute" at bounding box center [396, 10] width 33 height 11
drag, startPoint x: 461, startPoint y: 58, endPoint x: 471, endPoint y: 50, distance: 12.8
click at [466, 53] on video at bounding box center [470, 63] width 79 height 79
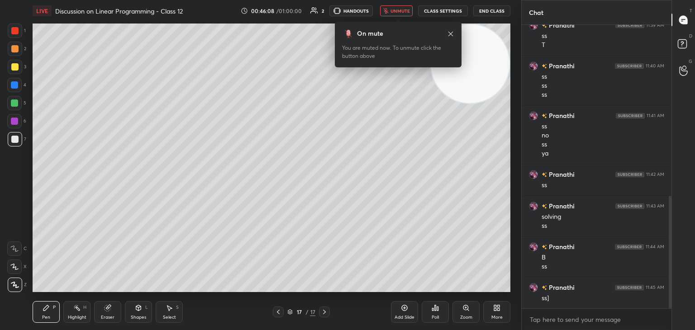
click at [407, 12] on span "unmute" at bounding box center [399, 11] width 19 height 6
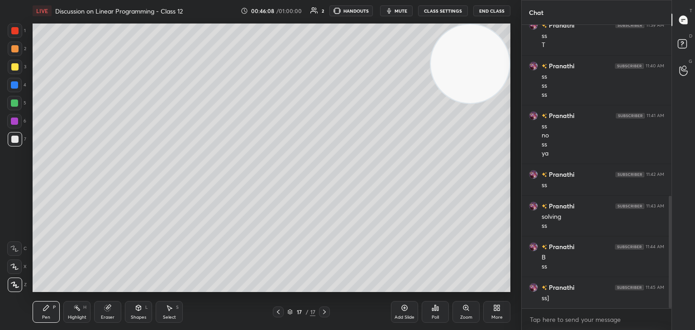
drag, startPoint x: 468, startPoint y: 54, endPoint x: 494, endPoint y: 40, distance: 29.4
click at [492, 40] on video at bounding box center [470, 63] width 79 height 79
drag, startPoint x: 474, startPoint y: 76, endPoint x: 489, endPoint y: 69, distance: 16.2
click at [484, 71] on video at bounding box center [470, 63] width 79 height 79
click at [165, 314] on div "Select S" at bounding box center [169, 312] width 27 height 22
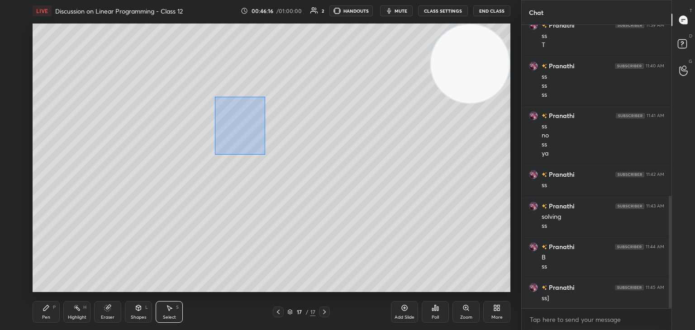
drag, startPoint x: 215, startPoint y: 95, endPoint x: 277, endPoint y: 156, distance: 86.7
click at [283, 152] on div "0 ° Undo Copy Duplicate Duplicate to new slide Delete" at bounding box center [272, 158] width 478 height 269
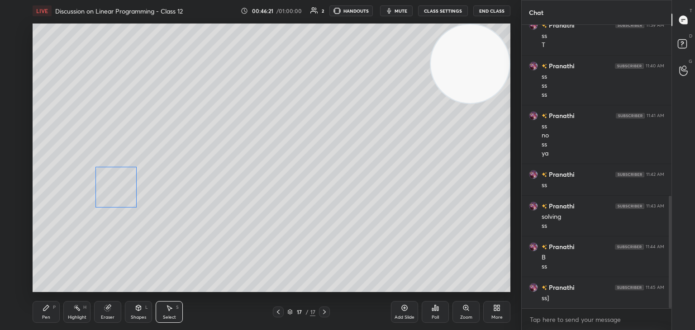
drag, startPoint x: 244, startPoint y: 130, endPoint x: 116, endPoint y: 190, distance: 142.1
click at [116, 190] on div "0 ° Undo Copy Duplicate Duplicate to new slide Delete" at bounding box center [272, 158] width 478 height 269
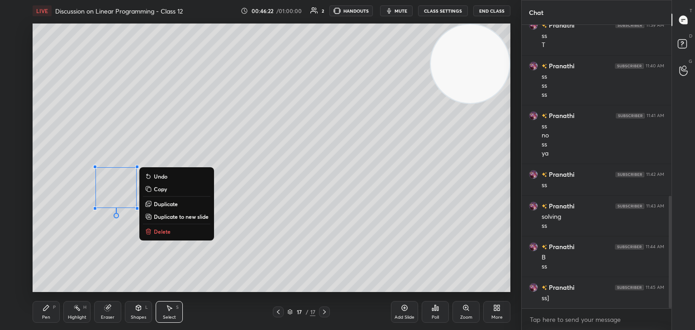
click at [43, 310] on icon at bounding box center [46, 307] width 7 height 7
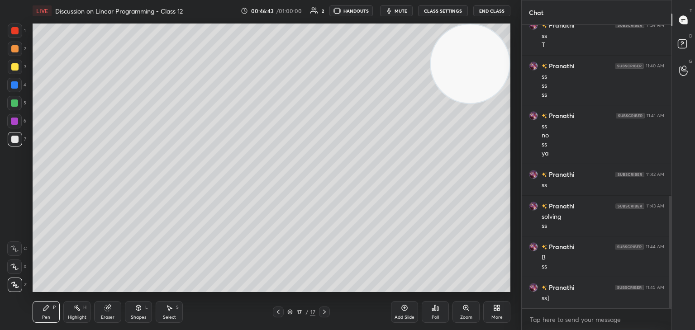
drag, startPoint x: 86, startPoint y: 308, endPoint x: 94, endPoint y: 294, distance: 16.2
click at [85, 308] on div "H" at bounding box center [84, 307] width 3 height 5
drag, startPoint x: 49, startPoint y: 317, endPoint x: 80, endPoint y: 296, distance: 36.8
click at [50, 316] on div "Pen P" at bounding box center [46, 312] width 27 height 22
click at [14, 66] on div at bounding box center [14, 66] width 7 height 7
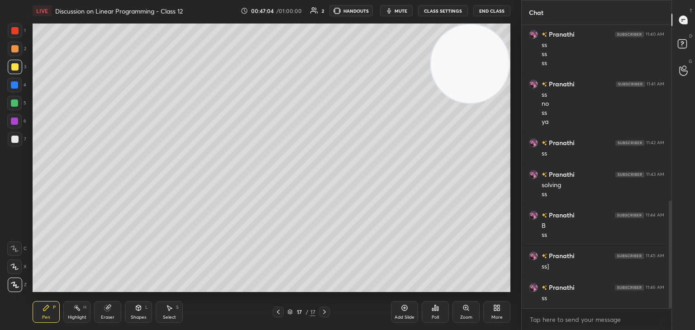
scroll to position [472, 0]
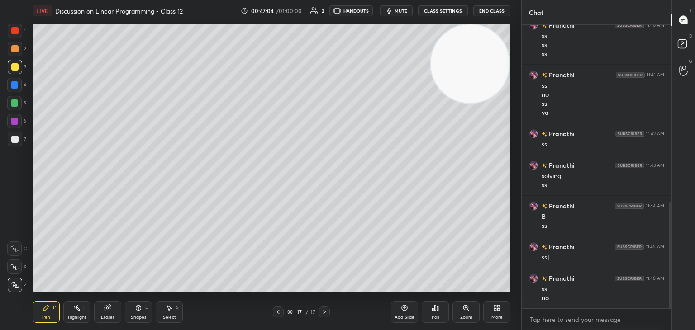
click at [68, 310] on div "Highlight H" at bounding box center [76, 312] width 27 height 22
drag, startPoint x: 14, startPoint y: 30, endPoint x: 22, endPoint y: 36, distance: 9.4
click at [14, 32] on div at bounding box center [14, 30] width 7 height 7
drag, startPoint x: 47, startPoint y: 305, endPoint x: 56, endPoint y: 294, distance: 13.8
click at [48, 304] on div "Pen P" at bounding box center [46, 312] width 27 height 22
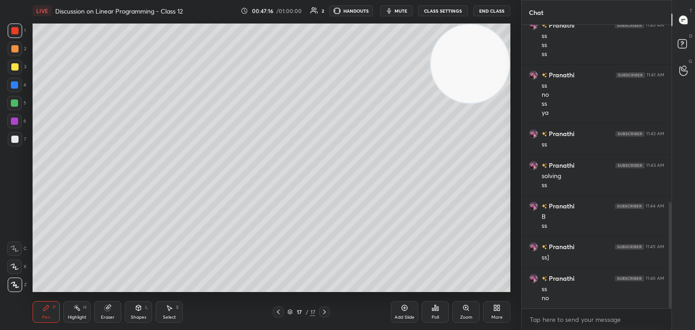
click at [11, 105] on div at bounding box center [14, 103] width 14 height 14
drag, startPoint x: 15, startPoint y: 85, endPoint x: 29, endPoint y: 96, distance: 17.7
click at [14, 85] on div at bounding box center [14, 84] width 7 height 7
drag, startPoint x: 411, startPoint y: 306, endPoint x: 378, endPoint y: 307, distance: 33.5
click at [412, 306] on div "Add Slide" at bounding box center [404, 312] width 27 height 22
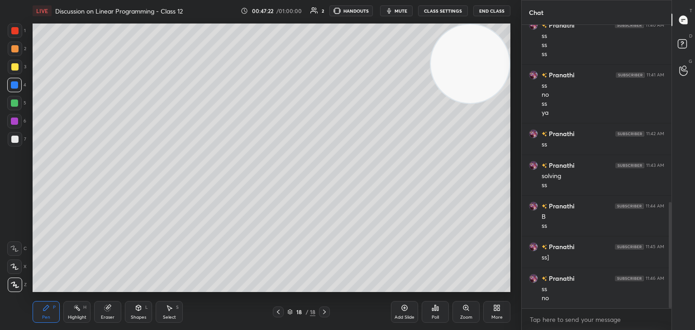
drag, startPoint x: 17, startPoint y: 67, endPoint x: 30, endPoint y: 92, distance: 28.1
click at [18, 68] on div at bounding box center [14, 66] width 7 height 7
click at [138, 309] on icon at bounding box center [138, 309] width 0 height 3
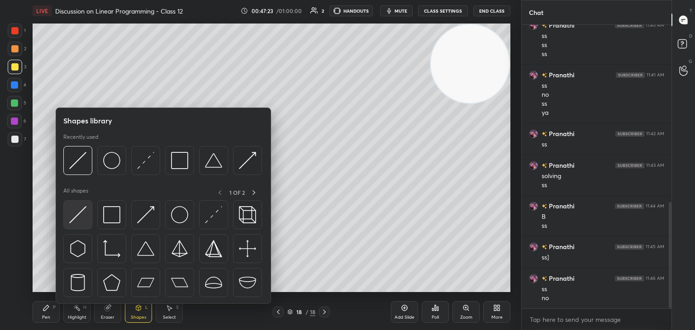
click at [71, 205] on div at bounding box center [77, 214] width 29 height 29
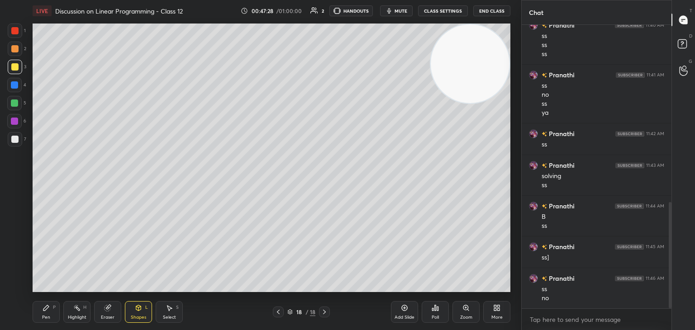
click at [49, 315] on div "Pen P" at bounding box center [46, 312] width 27 height 22
click at [12, 32] on div at bounding box center [14, 30] width 7 height 7
click at [128, 310] on div "Shapes L" at bounding box center [138, 312] width 27 height 22
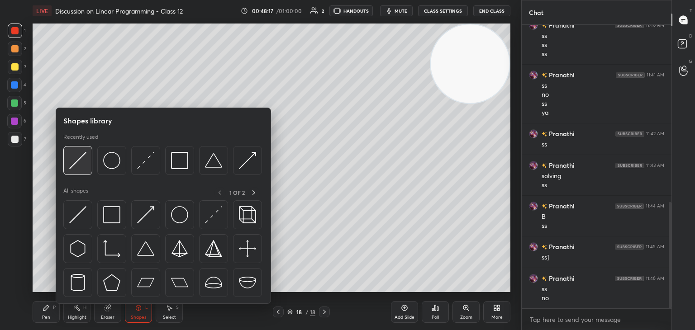
click at [76, 165] on img at bounding box center [77, 160] width 17 height 17
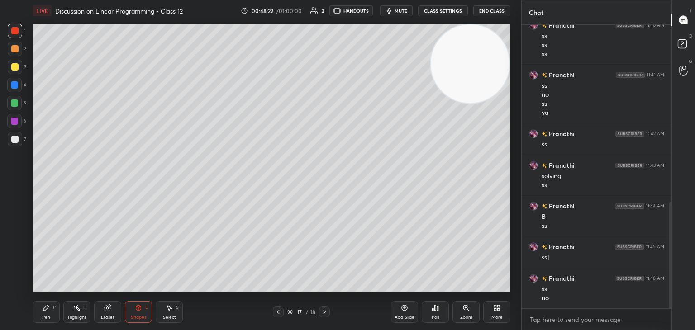
click at [12, 100] on div at bounding box center [14, 103] width 7 height 7
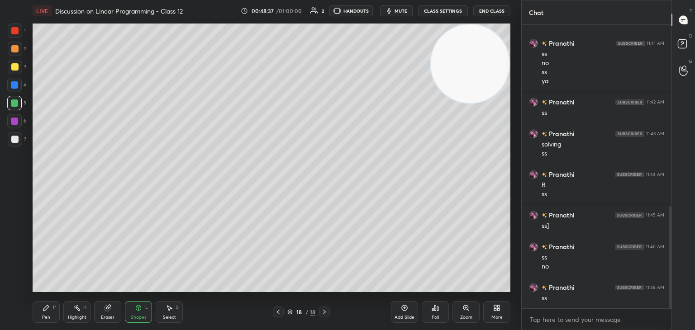
click at [105, 310] on icon at bounding box center [107, 308] width 6 height 6
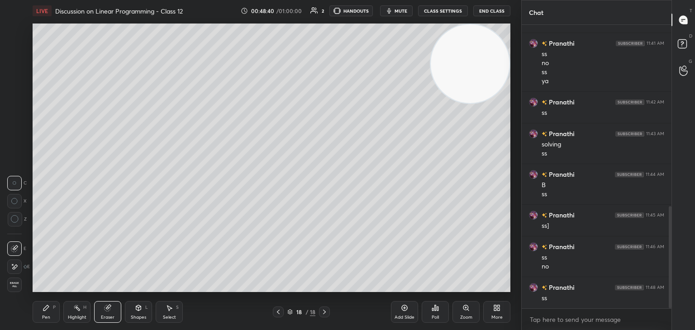
click at [14, 264] on icon at bounding box center [14, 267] width 7 height 8
click at [57, 308] on div "Pen P" at bounding box center [46, 312] width 27 height 22
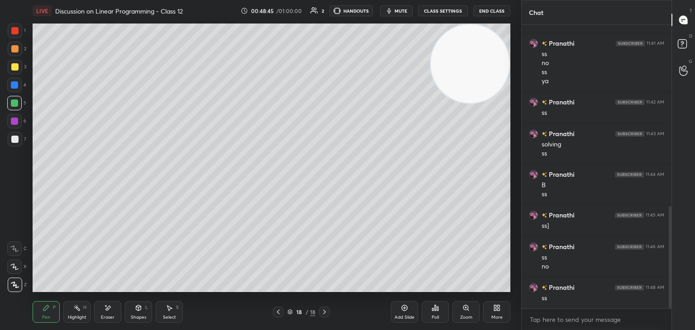
click at [13, 62] on div at bounding box center [15, 67] width 14 height 14
click at [139, 319] on div "Shapes" at bounding box center [138, 317] width 15 height 5
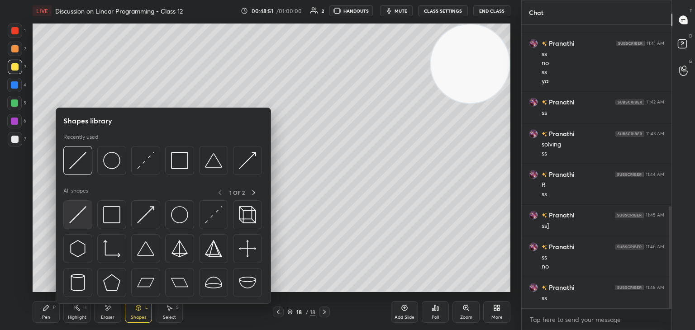
click at [79, 216] on img at bounding box center [77, 214] width 17 height 17
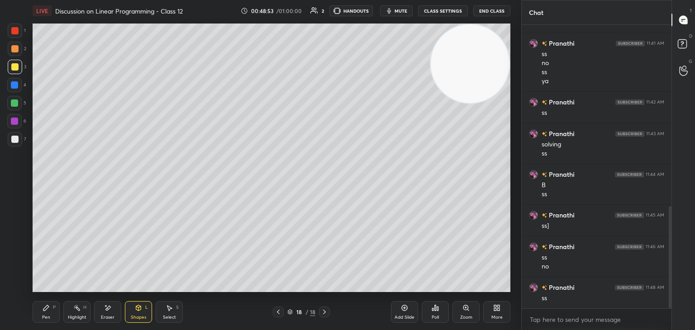
click at [14, 87] on div at bounding box center [14, 84] width 7 height 7
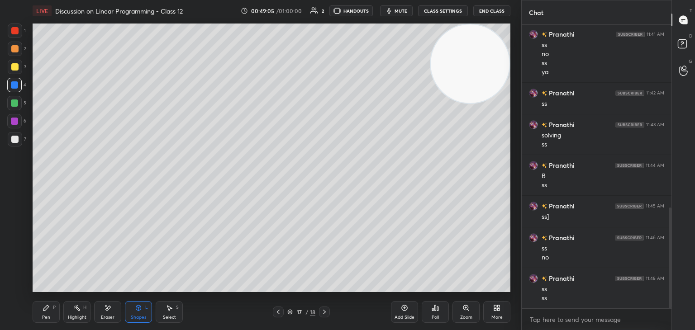
click at [48, 317] on div "Pen" at bounding box center [46, 317] width 8 height 5
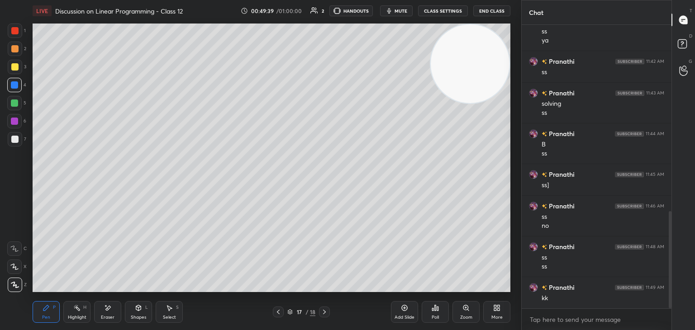
click at [18, 66] on div at bounding box center [14, 66] width 7 height 7
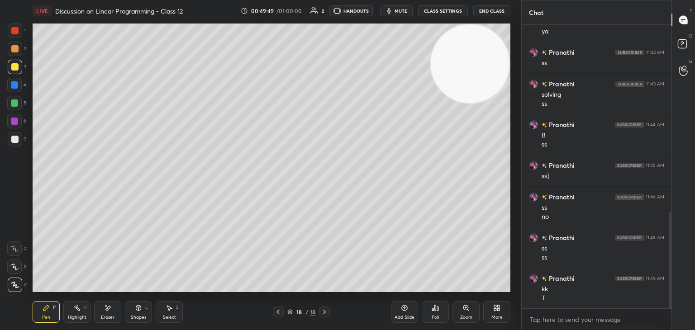
scroll to position [563, 0]
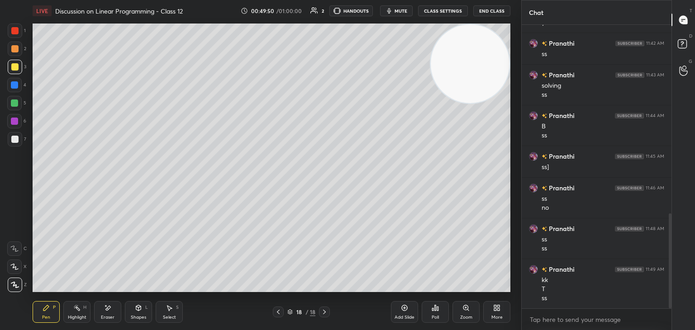
click at [12, 27] on div at bounding box center [14, 30] width 7 height 7
click at [17, 67] on div at bounding box center [14, 66] width 7 height 7
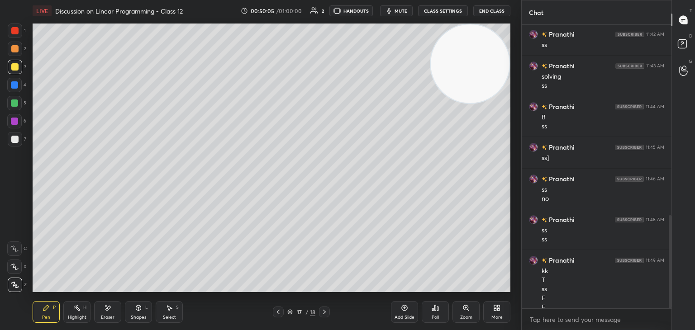
scroll to position [581, 0]
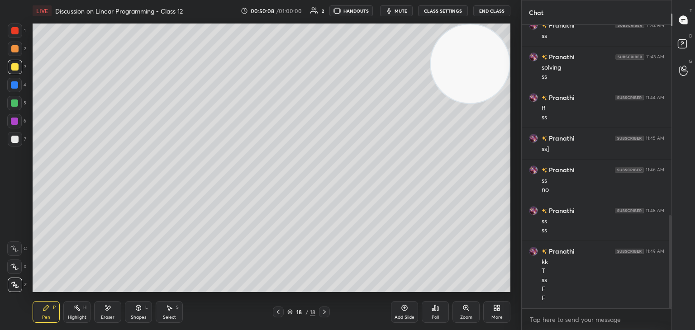
click at [7, 86] on div at bounding box center [14, 85] width 14 height 14
click at [14, 105] on div at bounding box center [14, 103] width 7 height 7
click at [72, 318] on div "Highlight" at bounding box center [77, 317] width 19 height 5
click at [60, 311] on div "Pen P Highlight H Eraser Shapes L Select S" at bounding box center [122, 312] width 179 height 22
click at [47, 309] on icon at bounding box center [46, 307] width 7 height 7
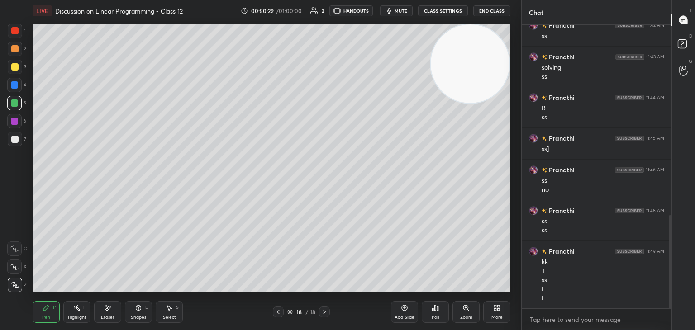
drag, startPoint x: 17, startPoint y: 140, endPoint x: 27, endPoint y: 138, distance: 10.5
click at [17, 139] on div at bounding box center [14, 139] width 7 height 7
click at [137, 315] on div "Shapes" at bounding box center [138, 317] width 15 height 5
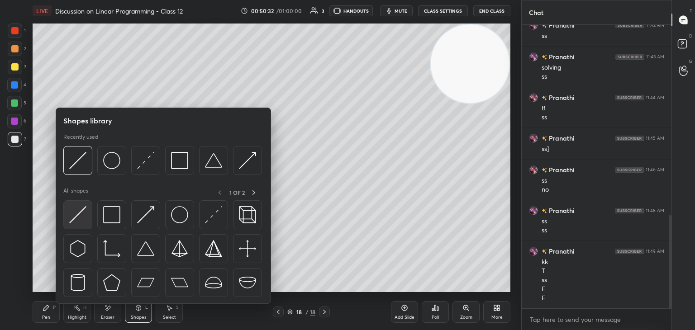
click at [64, 212] on div at bounding box center [77, 214] width 29 height 29
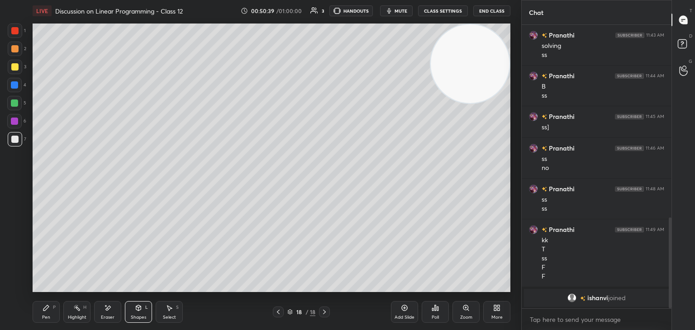
scroll to position [611, 0]
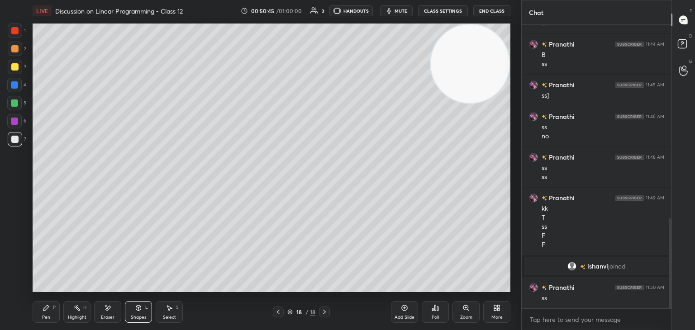
click at [48, 304] on icon at bounding box center [46, 307] width 7 height 7
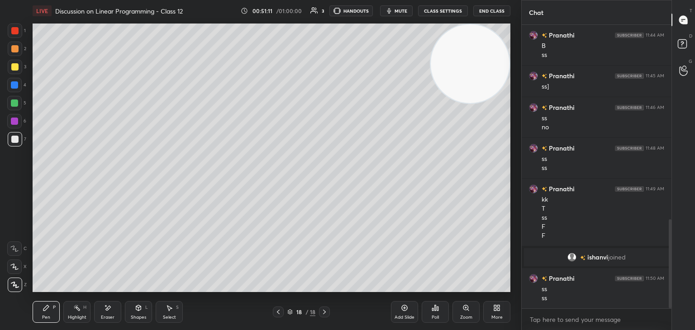
click at [70, 318] on div "Highlight" at bounding box center [77, 317] width 19 height 5
click at [41, 316] on div "Pen P" at bounding box center [46, 312] width 27 height 22
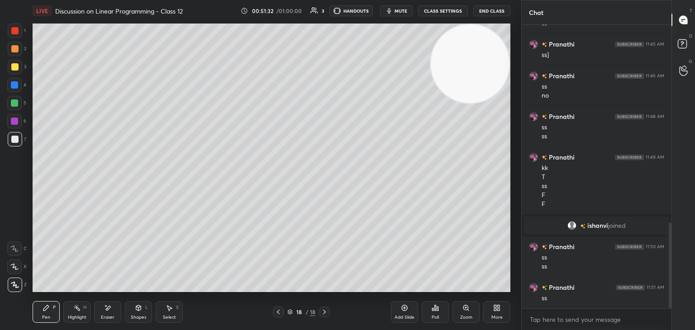
drag, startPoint x: 80, startPoint y: 313, endPoint x: 88, endPoint y: 296, distance: 19.6
click at [79, 312] on div "Highlight H" at bounding box center [76, 312] width 27 height 22
drag, startPoint x: 42, startPoint y: 310, endPoint x: 54, endPoint y: 299, distance: 17.0
click at [42, 310] on div "Pen P" at bounding box center [46, 312] width 27 height 22
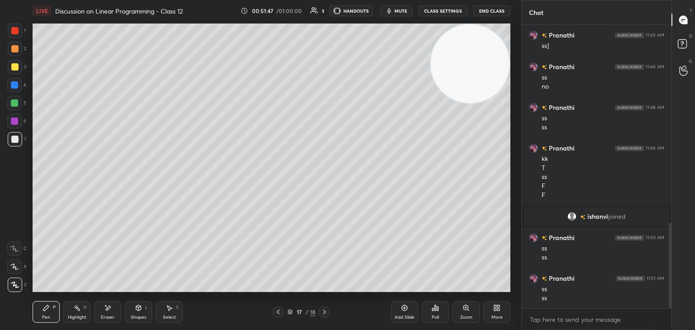
click at [85, 312] on div "Highlight H" at bounding box center [76, 312] width 27 height 22
click at [52, 313] on div "Pen P" at bounding box center [46, 312] width 27 height 22
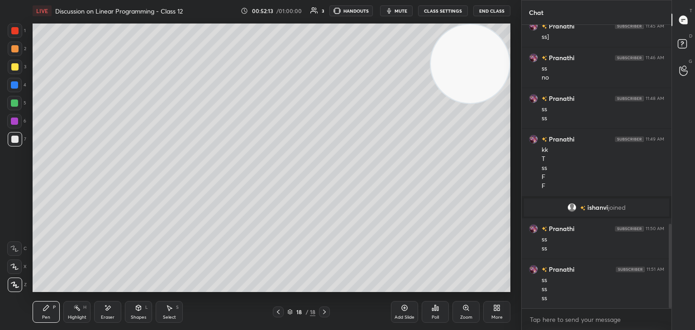
scroll to position [701, 0]
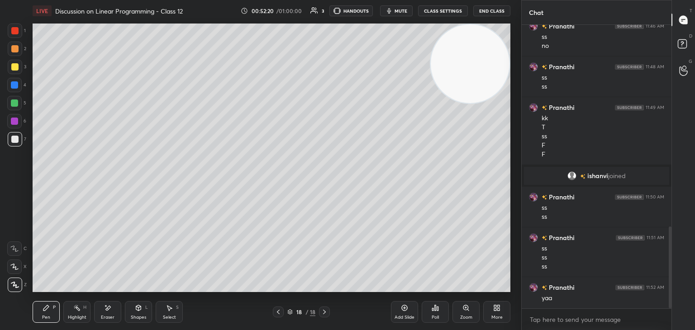
click at [403, 312] on div "Add Slide" at bounding box center [404, 312] width 27 height 22
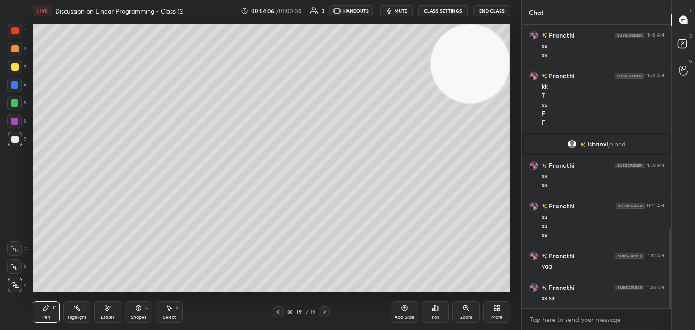
drag, startPoint x: 0, startPoint y: 207, endPoint x: 26, endPoint y: 205, distance: 25.8
click at [2, 206] on div "1 2 3 4 5 6 7 C X Z E E Erase all H H" at bounding box center [14, 158] width 29 height 269
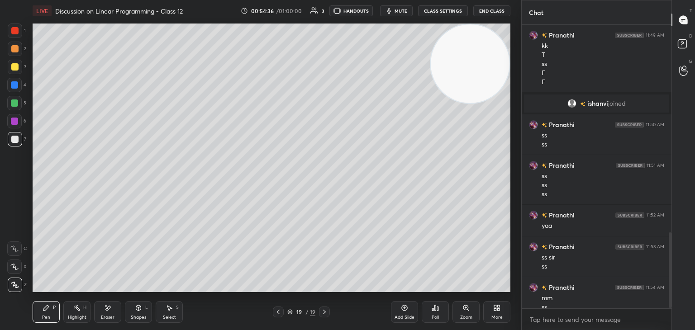
scroll to position [783, 0]
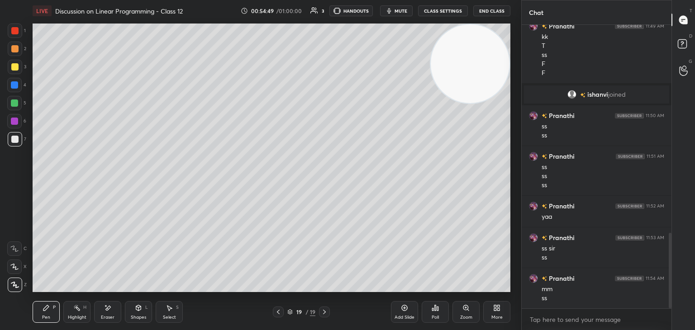
drag, startPoint x: 0, startPoint y: 178, endPoint x: 0, endPoint y: 185, distance: 6.8
click at [0, 181] on div "1 2 3 4 5 6 7 C X Z E E Erase all H H" at bounding box center [14, 158] width 29 height 269
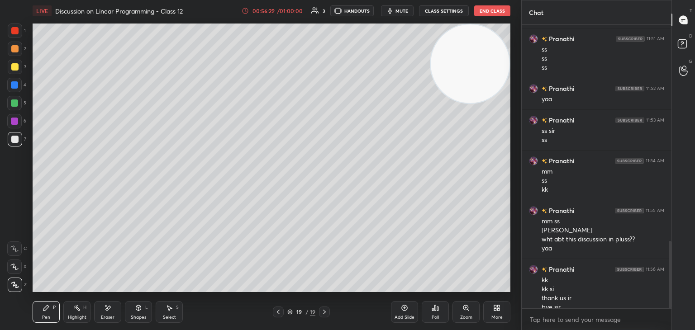
scroll to position [909, 0]
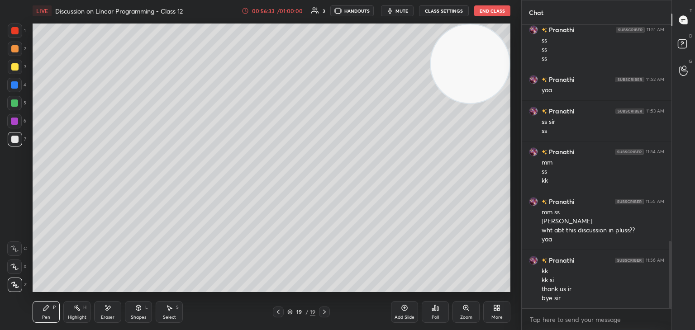
click at [485, 8] on button "End Class" at bounding box center [492, 10] width 36 height 11
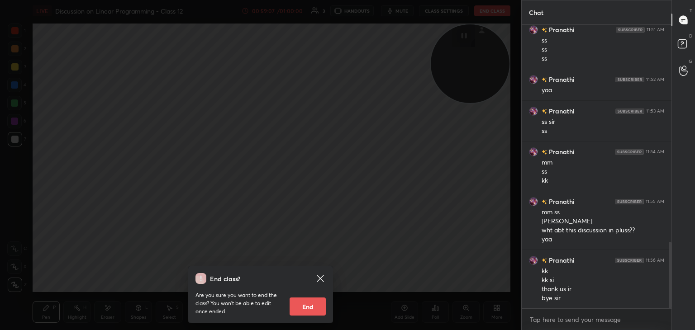
scroll to position [931, 0]
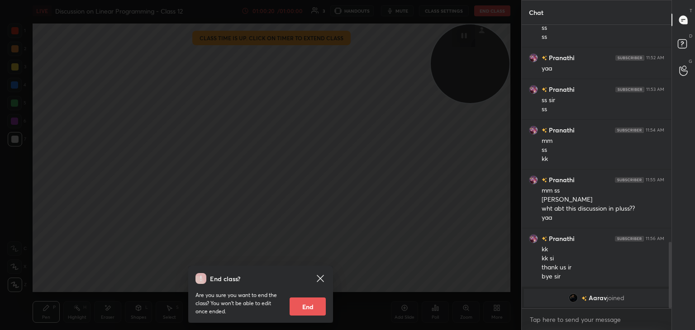
click at [304, 307] on button "End" at bounding box center [308, 307] width 36 height 18
type textarea "x"
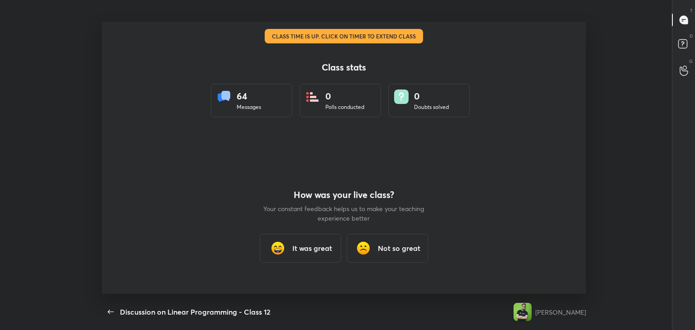
scroll to position [0, 0]
click at [309, 243] on h3 "It was great" at bounding box center [312, 248] width 40 height 11
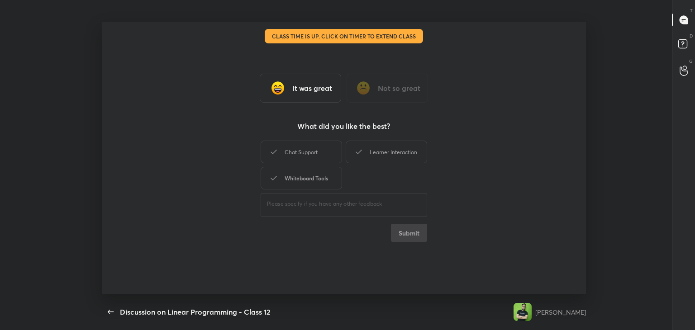
click at [320, 181] on div "Whiteboard Tools" at bounding box center [301, 178] width 81 height 23
click at [371, 152] on div "Learner Interaction" at bounding box center [386, 152] width 81 height 23
click at [413, 241] on button "Submit" at bounding box center [409, 233] width 36 height 18
